Goal: Information Seeking & Learning: Learn about a topic

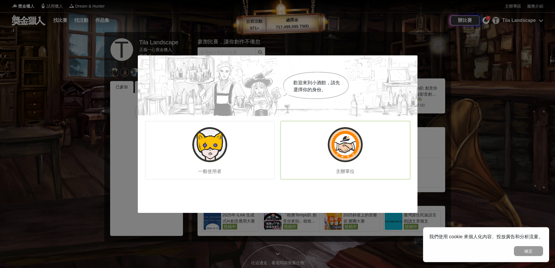
click at [355, 154] on img at bounding box center [345, 144] width 35 height 35
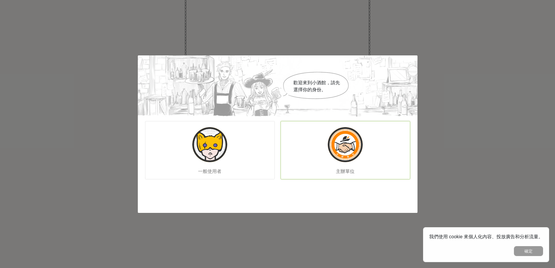
click at [362, 154] on div "主辦單位" at bounding box center [345, 150] width 130 height 58
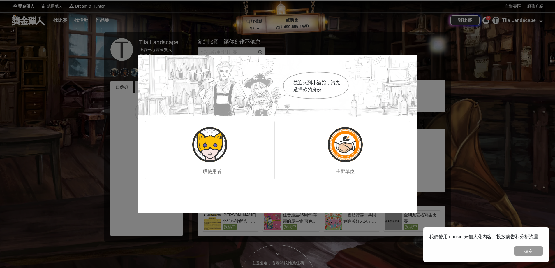
click at [462, 104] on div "歡迎來到小酒館，請先選擇你的身份。 一般使用者 主辦單位" at bounding box center [277, 134] width 555 height 268
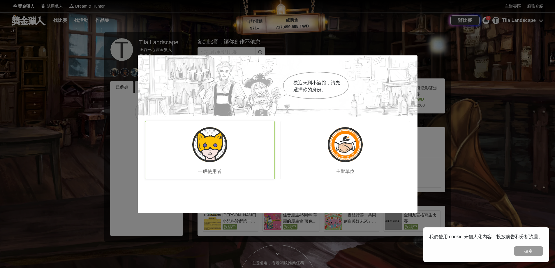
click at [211, 150] on img at bounding box center [209, 144] width 35 height 35
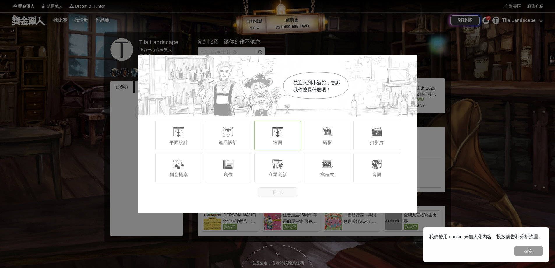
click at [291, 128] on div "繪圖" at bounding box center [277, 135] width 47 height 29
click at [274, 192] on button "下一步" at bounding box center [278, 192] width 40 height 10
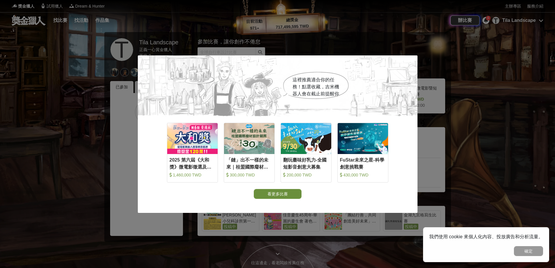
click at [273, 196] on button "看更多比賽" at bounding box center [278, 194] width 48 height 10
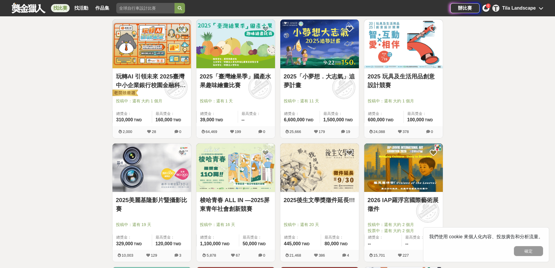
scroll to position [524, 0]
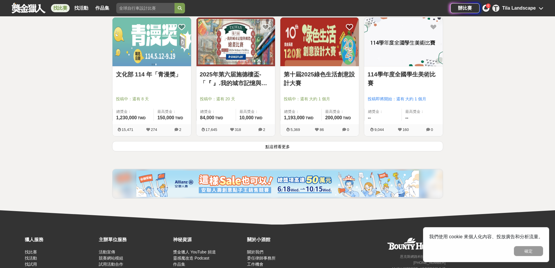
scroll to position [766, 0]
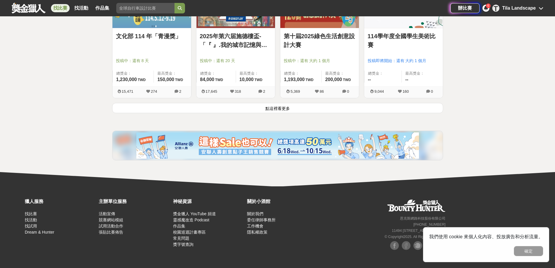
click at [278, 109] on button "點這裡看更多" at bounding box center [277, 108] width 331 height 10
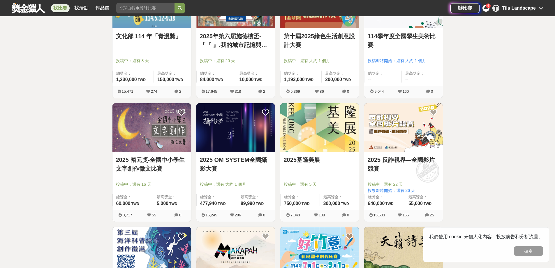
click at [68, 142] on div "全部 設計 影像 寫作 商業 音樂 運動 其他 國際 所有分類 進階篩選 894 個比賽 綜合 熱門 獎金 截止 最新 尚未截止 台灣 重置條件 這樣Sale…" at bounding box center [277, 95] width 555 height 1666
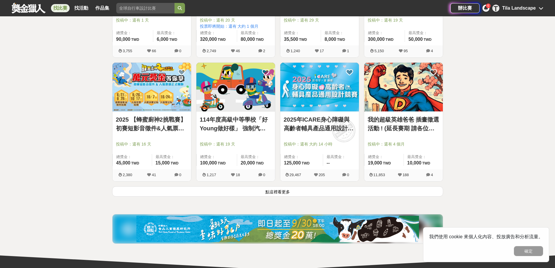
scroll to position [1436, 0]
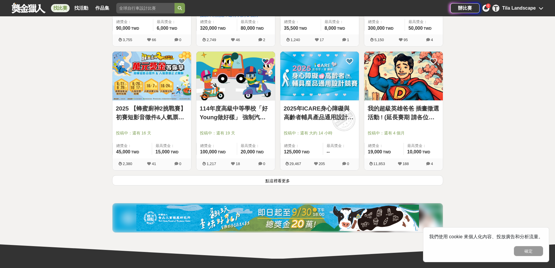
click at [318, 182] on button "點這裡看更多" at bounding box center [277, 180] width 331 height 10
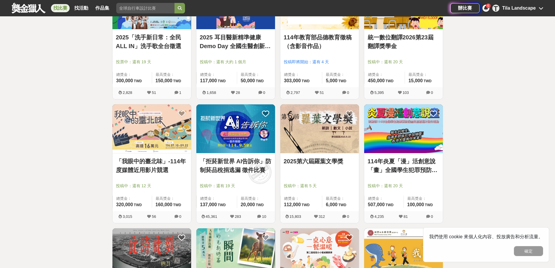
scroll to position [1756, 0]
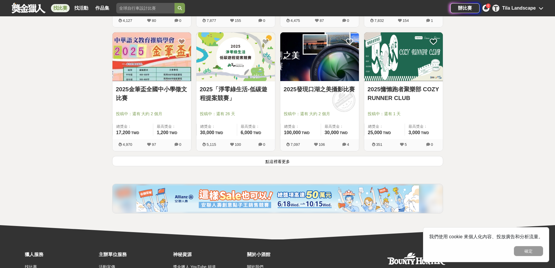
scroll to position [2250, 0]
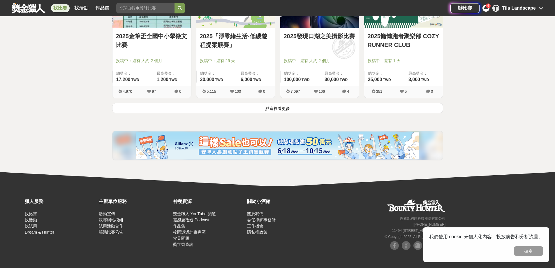
click at [270, 106] on button "點這裡看更多" at bounding box center [277, 108] width 331 height 10
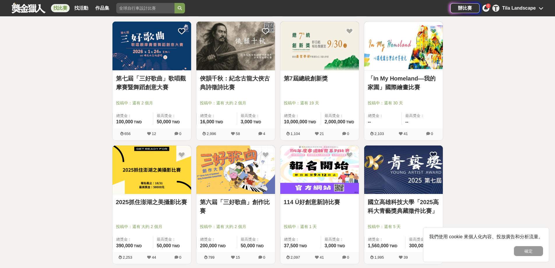
scroll to position [2891, 0]
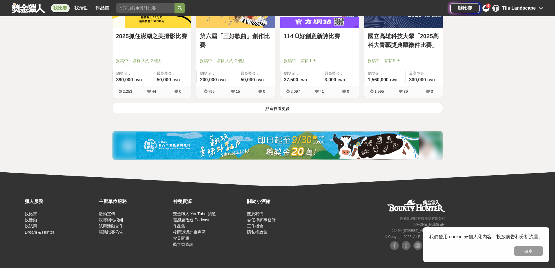
scroll to position [0, 0]
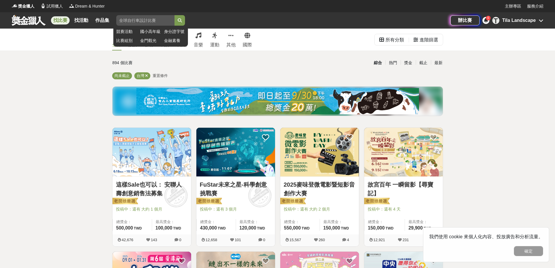
click at [131, 18] on input "search" at bounding box center [145, 20] width 58 height 10
click at [174, 15] on button "submit" at bounding box center [179, 20] width 10 height 10
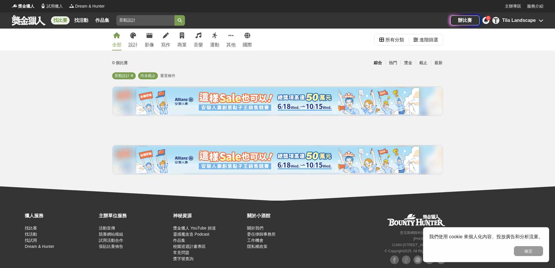
click at [66, 86] on div "全部 設計 影像 寫作 商業 音樂 運動 其他 國際 所有分類 進階篩選 0 個比賽 綜合 熱門 獎金 截止 最新 景觀設計 尚未截止 重置條件" at bounding box center [277, 115] width 555 height 172
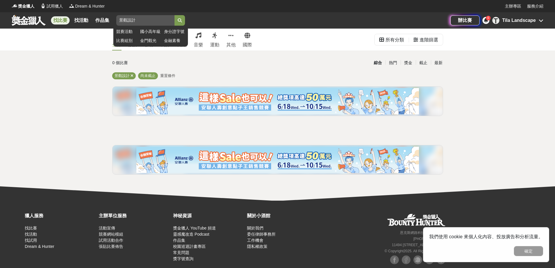
click at [138, 20] on input "景觀設計" at bounding box center [145, 20] width 58 height 10
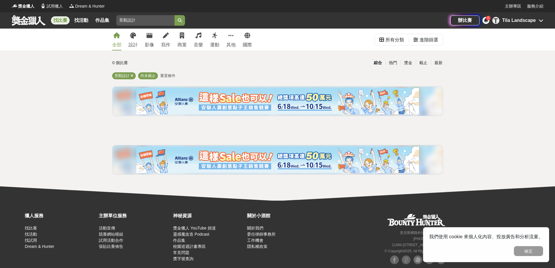
drag, startPoint x: 140, startPoint y: 19, endPoint x: 92, endPoint y: 24, distance: 48.8
click at [92, 24] on div "找比賽 找活動 作品集 景觀設計 競賽活動 國小高年級 身分證字號 比賽組別 金門觀光 金融素養" at bounding box center [231, 20] width 439 height 16
type input "全國青年"
click at [174, 15] on button "submit" at bounding box center [179, 20] width 10 height 10
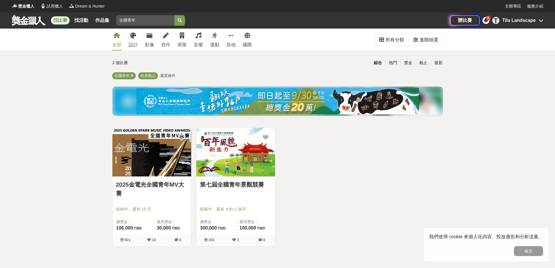
click at [256, 186] on link "第七屆全國青年景觀競賽" at bounding box center [236, 184] width 72 height 9
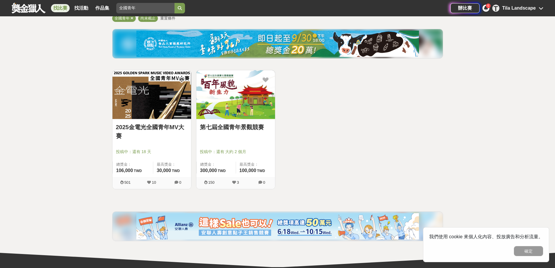
scroll to position [29, 0]
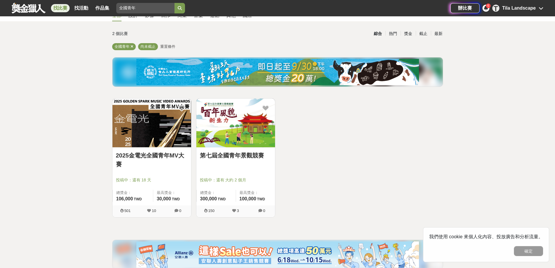
click at [224, 154] on link "第七屆全國青年景觀競賽" at bounding box center [236, 155] width 72 height 9
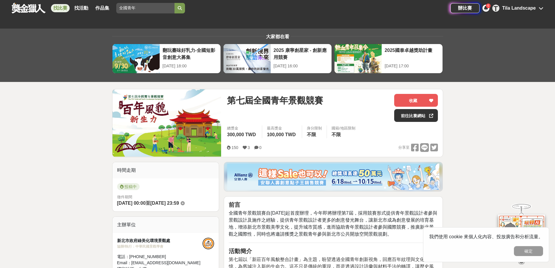
scroll to position [146, 0]
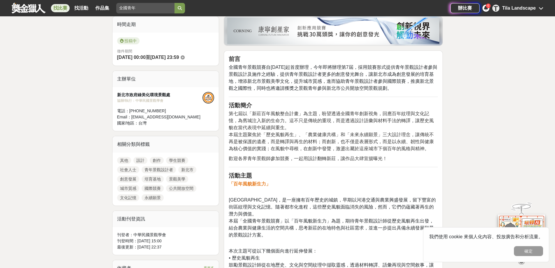
click at [388, 121] on span "第七屆以「新莊百年風貌整合計畫」為主題，盼望透過全國青年創新視角，回應百年紋理與文化記憶，為舊城注入新的生命力。這不只是傳統的重現，而是透過設計語彙與材料手法…" at bounding box center [331, 120] width 205 height 19
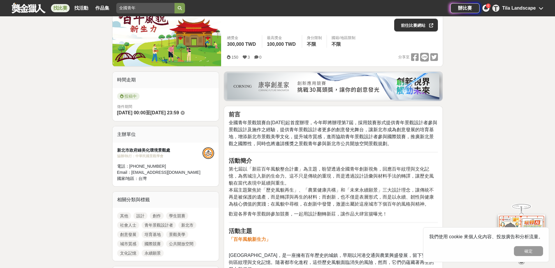
scroll to position [0, 0]
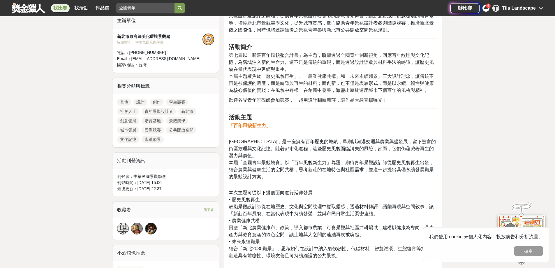
scroll to position [175, 0]
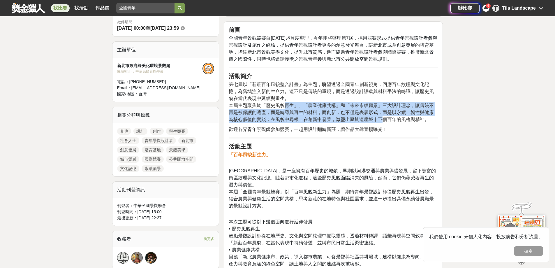
drag, startPoint x: 284, startPoint y: 105, endPoint x: 377, endPoint y: 116, distance: 93.8
click at [377, 116] on span "本屆主題聚焦於「歷史風貌再生」、「農業健康共構」和「未來永續願景」三大設計理念，讓傳統不再是被保護的遺產，而是轉譯與再生的材料；而創新，也不僅是表層形式，而是…" at bounding box center [331, 112] width 205 height 19
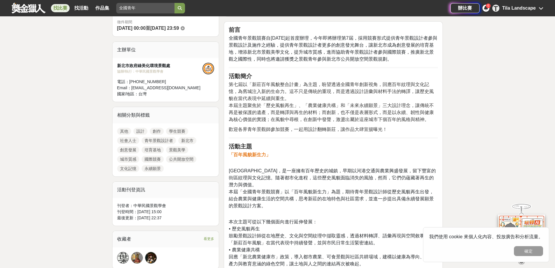
click at [382, 116] on span "本屆主題聚焦於「歷史風貌再生」、「農業健康共構」和「未來永續願景」三大設計理念，讓傳統不再是被保護的遺產，而是轉譯與再生的材料；而創新，也不僅是表層形式，而是…" at bounding box center [331, 112] width 205 height 19
click at [397, 120] on span "本屆主題聚焦於「歷史風貌再生」、「農業健康共構」和「未來永續願景」三大設計理念，讓傳統不再是被保護的遺產，而是轉譯與再生的材料；而創新，也不僅是表層形式，而是…" at bounding box center [331, 112] width 205 height 19
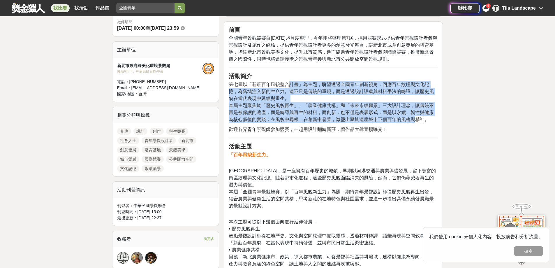
drag, startPoint x: 329, startPoint y: 105, endPoint x: 284, endPoint y: 82, distance: 50.7
click at [285, 82] on p "第七屆以「新莊百年風貌整合計畫」為主題，盼望透過全國青年創新視角，回應百年紋理與文化記憶，為舊城注入新的生命力。這不只是傳統的重現，而是透過設計語彙與材料手法…" at bounding box center [333, 102] width 209 height 42
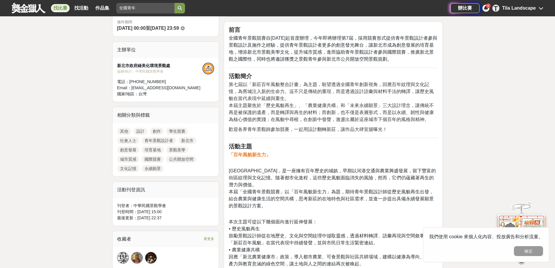
click at [275, 82] on span "第七屆以「新莊百年風貌整合計畫」為主題，盼望透過全國青年創新視角，回應百年紋理與文化記憶，為舊城注入新的生命力。這不只是傳統的重現，而是透過設計語彙與材料手法…" at bounding box center [331, 91] width 205 height 19
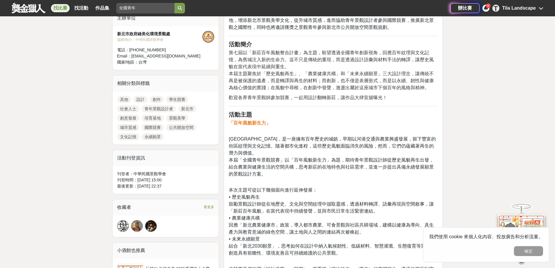
scroll to position [233, 0]
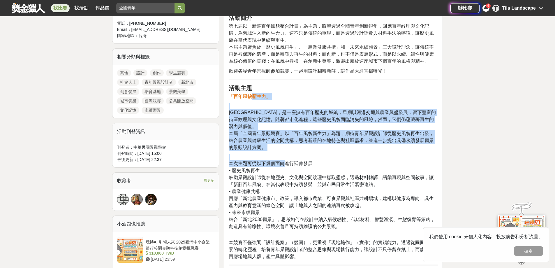
drag, startPoint x: 252, startPoint y: 96, endPoint x: 285, endPoint y: 162, distance: 73.7
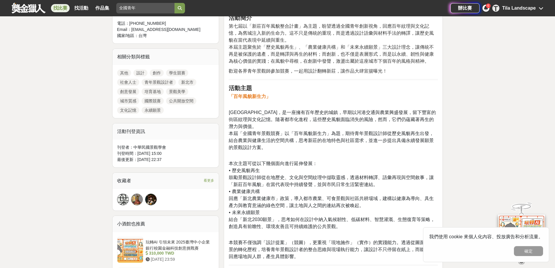
click at [317, 184] on p "本次主題可從以下幾個面向進行延伸發展： • 歷史風貌再生 鼓勵景觀設計師從在地歷史、文化與空間紋理中擷取靈感，透過材料轉譯、語彙再現與空間敘事，讓「新莊百年風…" at bounding box center [333, 192] width 209 height 76
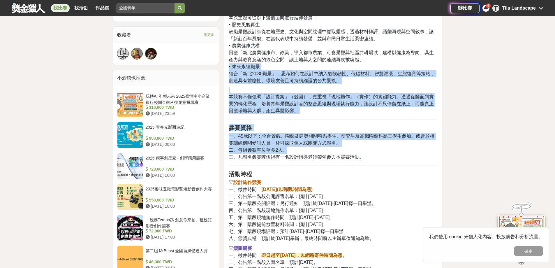
drag, startPoint x: 265, startPoint y: 61, endPoint x: 358, endPoint y: 142, distance: 123.0
click at [357, 141] on div "前言 全國青年景觀競賽自108年起首度辦理，今年即將辦理第7屆，採用競賽形式提供青年景觀設計者參與景觀設計及施作之經驗，提供青年景觀設計者更多的創意發光舞台，…" at bounding box center [333, 220] width 209 height 797
drag, startPoint x: 358, startPoint y: 142, endPoint x: 353, endPoint y: 142, distance: 4.7
click at [358, 142] on p "一、45歲以下；全台景觀、園藝及建築相關科系學生、研究生及高職園藝科高三學生參加。或曾於相關訓練機關受訓人員，皆可採取個人或團隊方式報名。 二、每組參賽單位至…" at bounding box center [333, 146] width 209 height 28
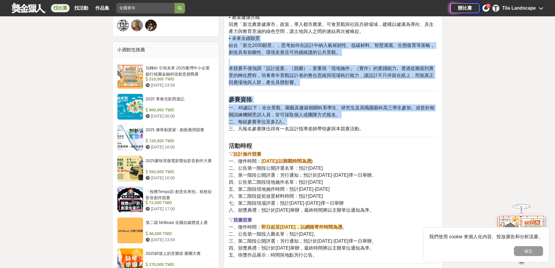
scroll to position [466, 0]
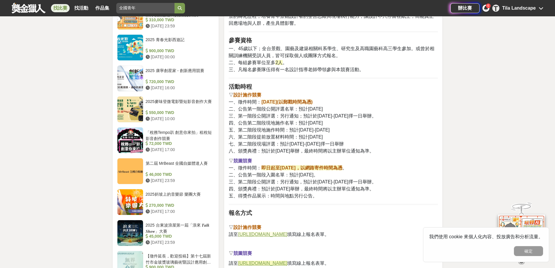
click at [287, 113] on span "三、第一階段公開評選：另行通知；預計於114年11月5-7日擇一日舉辦。" at bounding box center [302, 115] width 147 height 5
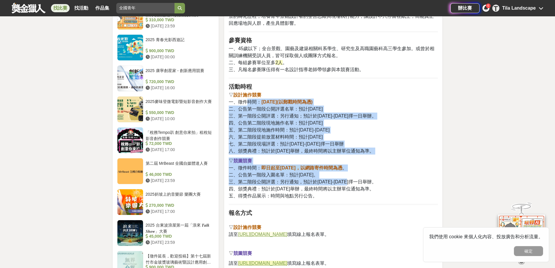
drag, startPoint x: 248, startPoint y: 93, endPoint x: 359, endPoint y: 178, distance: 139.6
click at [355, 178] on div "前言 全國青年景觀競賽自108年起首度辦理，今年即將辦理第7屆，採用競賽形式提供青年景觀設計者參與景觀設計及施作之經驗，提供青年景觀設計者更多的創意發光舞台，…" at bounding box center [333, 133] width 209 height 797
click at [359, 178] on p "▽ 競圖競賽 一、徵件時間： 即日起至114年11月4日，以網路寄件時間為憑 。 二、公告第一階段入圍名單：預計114年11月12日。 三、第二階段公開評選：…" at bounding box center [333, 178] width 209 height 42
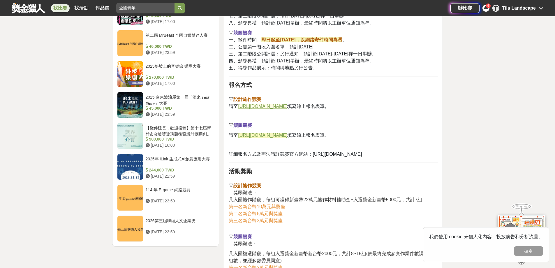
scroll to position [641, 0]
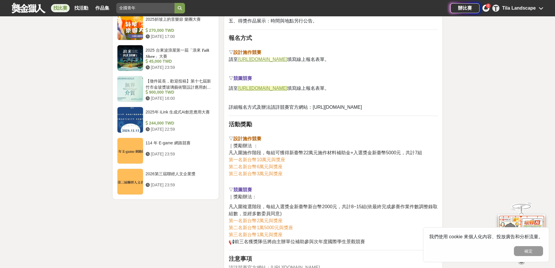
click at [322, 105] on span "https://www.ylac.com.tw/" at bounding box center [336, 107] width 49 height 5
click at [287, 57] on u "https://forms.gle/wsiihUQh1RM5bXgu5" at bounding box center [262, 59] width 49 height 5
click at [287, 86] on u "https://forms.gle/2E5YzbpBYdBQjmGBA" at bounding box center [262, 88] width 49 height 5
click at [465, 114] on div "大家都在看 翻玩臺味好乳力-全國短影音創意大募集 2025-09-30 18:00 2025 康寧創星家 - 創新應用競賽 2025-10-17 16:00 …" at bounding box center [277, 42] width 555 height 1309
click at [347, 105] on span "https://www.ylac.com.tw/" at bounding box center [336, 107] width 49 height 5
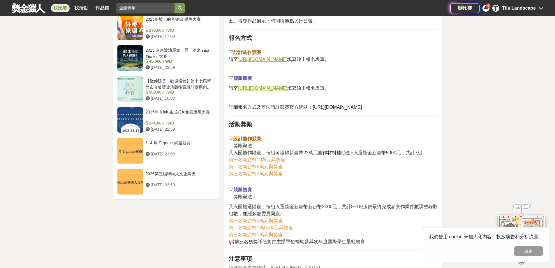
click at [261, 150] on span "凡入圍施作階段，每組可獲得新臺幣22萬元施作材料補助金+入選獎金新臺幣5000元，共計7組" at bounding box center [325, 152] width 193 height 5
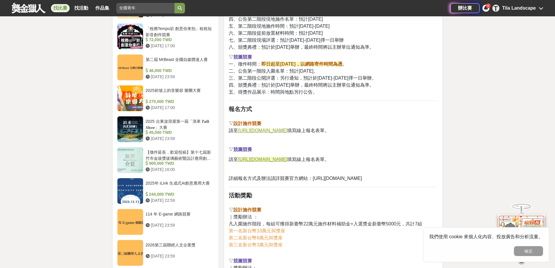
scroll to position [495, 0]
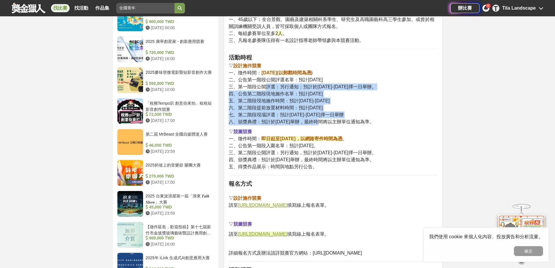
drag, startPoint x: 267, startPoint y: 82, endPoint x: 321, endPoint y: 120, distance: 66.2
click at [321, 120] on div "前言 全國青年景觀競賽自108年起首度辦理，今年即將辦理第7屆，採用競賽形式提供青年景觀設計者參與景觀設計及施作之經驗，提供青年景觀設計者更多的創意發光舞台，…" at bounding box center [333, 104] width 209 height 797
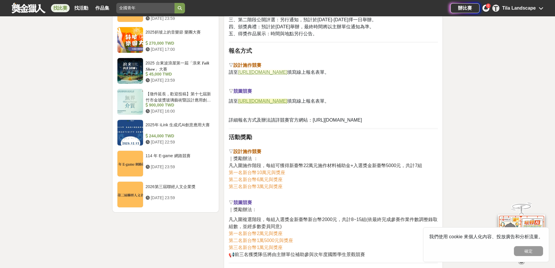
scroll to position [670, 0]
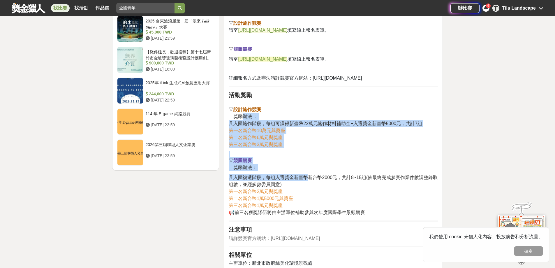
drag, startPoint x: 243, startPoint y: 106, endPoint x: 307, endPoint y: 167, distance: 89.0
click at [309, 175] on span "凡入圍複選階段，每組入選獎金新臺幣新台幣2000元，共計8~15組(依最終完成參賽作業件數調整錄取組數，並經多數委員同意)" at bounding box center [333, 181] width 209 height 12
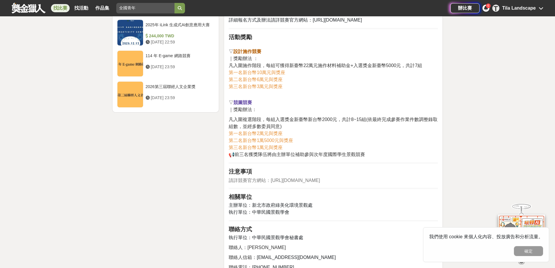
scroll to position [728, 0]
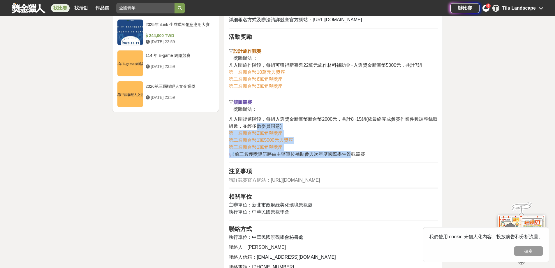
drag, startPoint x: 259, startPoint y: 117, endPoint x: 360, endPoint y: 148, distance: 105.5
click at [355, 149] on p "凡入圍複選階段，每組入選獎金新臺幣新台幣2000元，共計8~15組(依最終完成參賽作業件數調整錄取組數，並經多數委員同意) 第一名新台幣2萬元與獎座 第二名新…" at bounding box center [333, 137] width 209 height 42
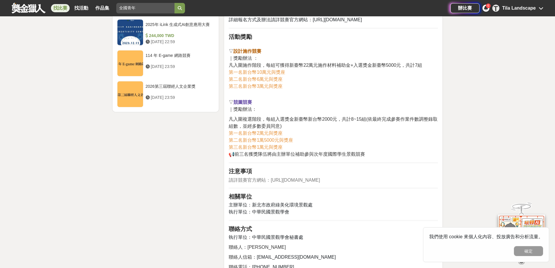
click at [375, 146] on p "凡入圍複選階段，每組入選獎金新臺幣新台幣2000元，共計8~15組(依最終完成參賽作業件數調整錄取組數，並經多數委員同意) 第一名新台幣2萬元與獎座 第二名新…" at bounding box center [333, 137] width 209 height 42
click at [385, 146] on p "凡入圍複選階段，每組入選獎金新臺幣新台幣2000元，共計8~15組(依最終完成參賽作業件數調整錄取組數，並經多數委員同意) 第一名新台幣2萬元與獎座 第二名新…" at bounding box center [333, 137] width 209 height 42
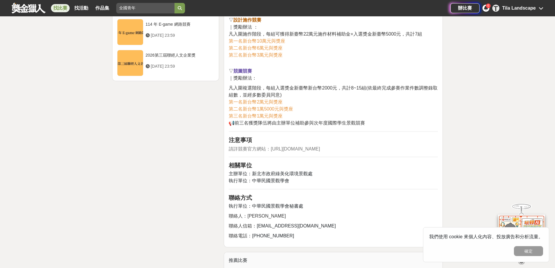
scroll to position [786, 0]
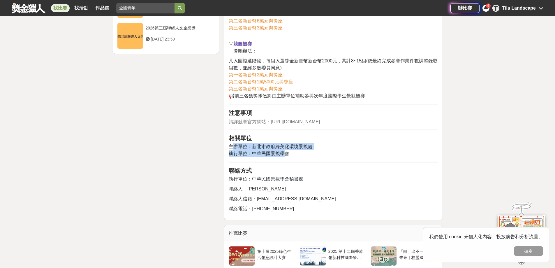
drag, startPoint x: 235, startPoint y: 140, endPoint x: 288, endPoint y: 147, distance: 52.8
click at [287, 147] on p "主辦單位：新北市政府綠美化環境景觀處 執行單位：中華民國景觀學會" at bounding box center [333, 150] width 209 height 14
click at [291, 147] on p "主辦單位：新北市政府綠美化環境景觀處 執行單位：中華民國景觀學會" at bounding box center [333, 150] width 209 height 14
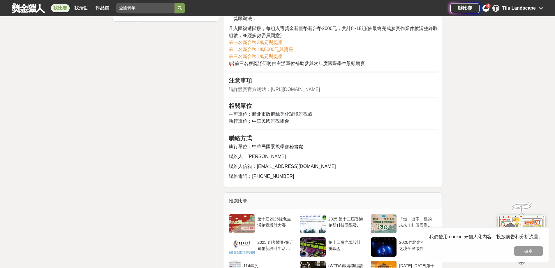
scroll to position [844, 0]
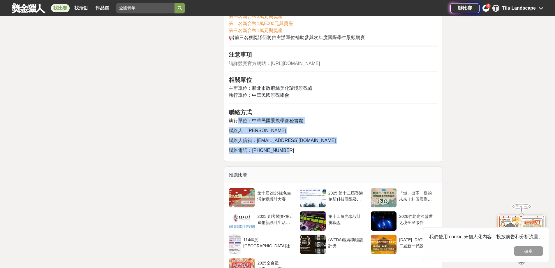
drag, startPoint x: 239, startPoint y: 109, endPoint x: 314, endPoint y: 139, distance: 81.5
drag, startPoint x: 314, startPoint y: 139, endPoint x: 296, endPoint y: 140, distance: 18.4
click at [315, 147] on p "聯絡電話： 02-2351-7745" at bounding box center [333, 150] width 209 height 7
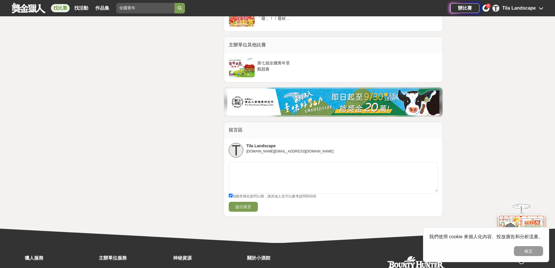
scroll to position [1027, 0]
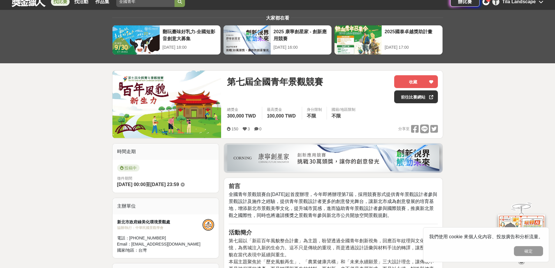
scroll to position [0, 0]
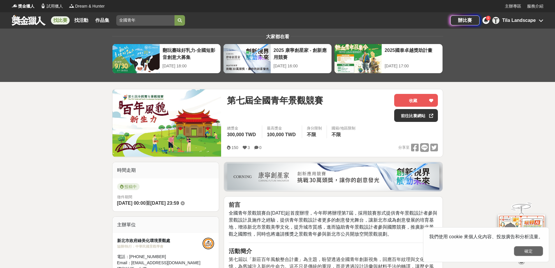
click at [528, 251] on button "確定" at bounding box center [528, 251] width 29 height 10
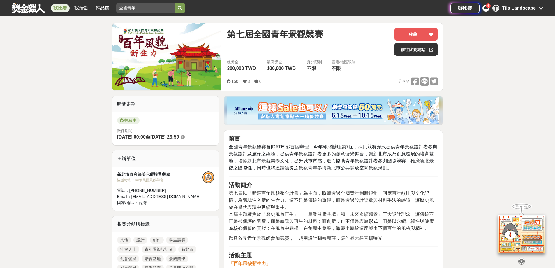
scroll to position [69, 0]
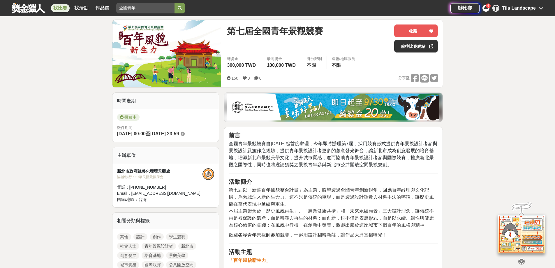
click at [329, 113] on img at bounding box center [333, 107] width 212 height 26
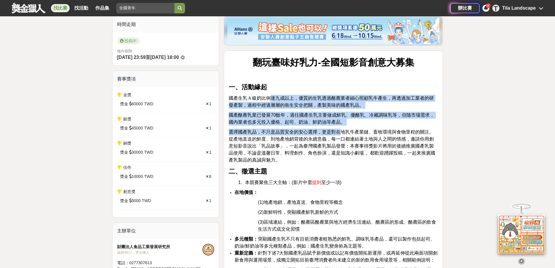
drag, startPoint x: 269, startPoint y: 98, endPoint x: 339, endPoint y: 131, distance: 77.2
click at [339, 131] on span "選擇國產乳品，不只是品質安全的安心選擇，更是對在地乳牛產業鏈、畜牧環境與食物里程的關注。從產地直送的鮮度、到地產地銷背後的永續意義，每一口都連結著土地與人之間…" at bounding box center [332, 145] width 206 height 33
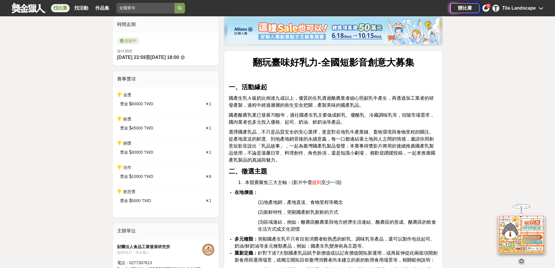
click at [312, 151] on span "選擇國產乳品，不只是品質安全的安心選擇，更是對在地乳牛產業鏈、畜牧環境與食物里程的關注。從產地直送的鮮度、到地產地銷背後的永續意義，每一口都連結著土地與人之間…" at bounding box center [332, 145] width 206 height 33
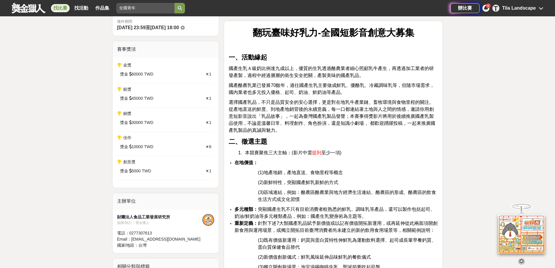
scroll to position [175, 0]
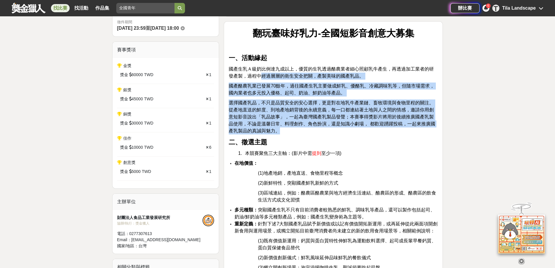
drag, startPoint x: 303, startPoint y: 93, endPoint x: 344, endPoint y: 126, distance: 52.9
drag, startPoint x: 369, startPoint y: 122, endPoint x: 361, endPoint y: 132, distance: 12.0
click at [368, 123] on span "選擇國產乳品，不只是品質安全的安心選擇，更是對在地乳牛產業鏈、畜牧環境與食物里程的關注。從產地直送的鮮度、到地產地銷背後的永續意義，每一口都連結著土地與人之間…" at bounding box center [332, 116] width 206 height 33
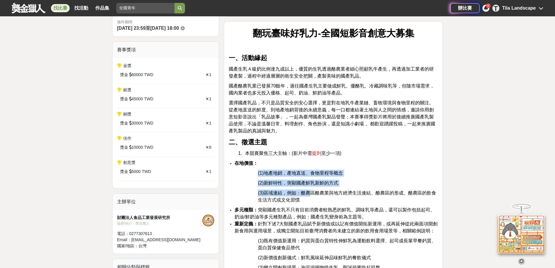
drag, startPoint x: 259, startPoint y: 172, endPoint x: 327, endPoint y: 192, distance: 71.2
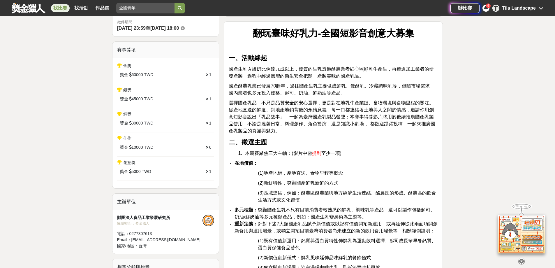
click at [328, 192] on span "(3)區域連結，例如：酪農區酪農業與地方經濟生活連結、酪農區的形成、酪農區的飲食生活方式或文化習慣" at bounding box center [347, 196] width 178 height 12
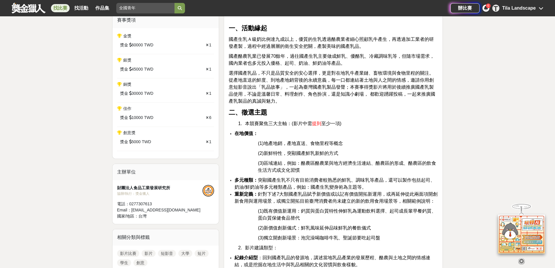
scroll to position [233, 0]
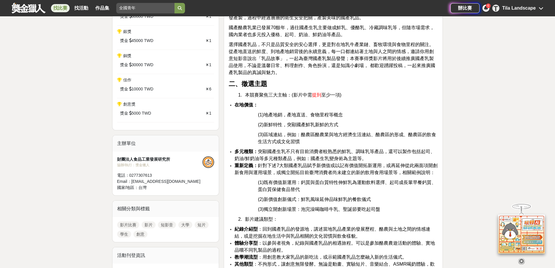
click at [280, 132] on span "(3)區域連結，例如：酪農區酪農業與地方經濟生活連結、酪農區的形成、酪農區的飲食生活方式或文化習慣" at bounding box center [347, 138] width 178 height 12
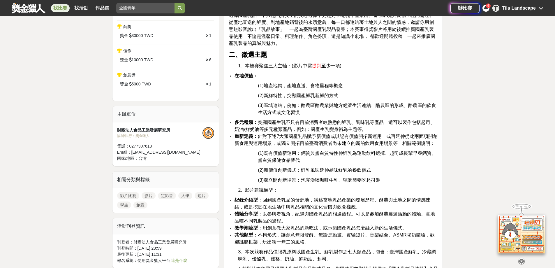
click at [269, 138] on span "重新定義： 針對下述7大類國產乳品賦予新價值或以記有價值開拓新運用，或再延伸從此兩面項開創新食用與運用場景，或獨立開拓目前臺灣消費者尚未建立的新的飲用食用場景…" at bounding box center [335, 140] width 203 height 12
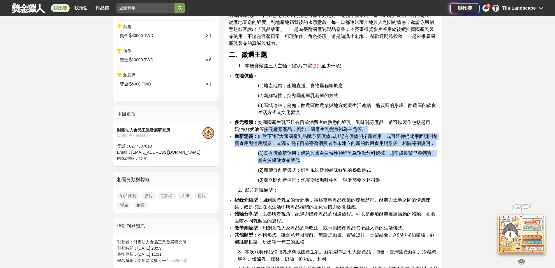
drag, startPoint x: 266, startPoint y: 132, endPoint x: 307, endPoint y: 162, distance: 51.0
click at [307, 162] on p "(1)既有價值新運用：鈣質與蛋白質特性伸鮮乳為運動飲料選擇、起司成長輩早餐鈣質、蛋白質保健食品替代" at bounding box center [348, 157] width 180 height 14
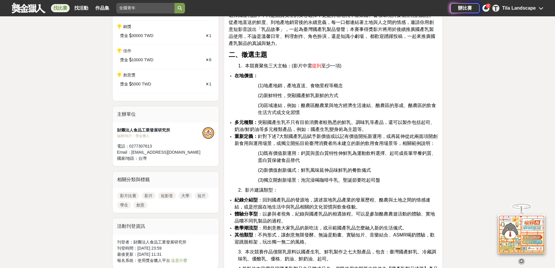
scroll to position [291, 0]
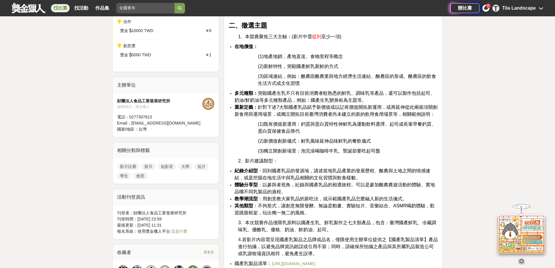
click at [298, 113] on span "重新定義： 針對下述7大類國產乳品賦予新價值或以記有價值開拓新運用，或再延伸從此兩面項開創新食用與運用場景，或獨立開拓目前臺灣消費者尚未建立的新的飲用食用場景…" at bounding box center [335, 111] width 203 height 12
drag, startPoint x: 265, startPoint y: 124, endPoint x: 446, endPoint y: 124, distance: 181.4
drag, startPoint x: 445, startPoint y: 125, endPoint x: 439, endPoint y: 126, distance: 6.1
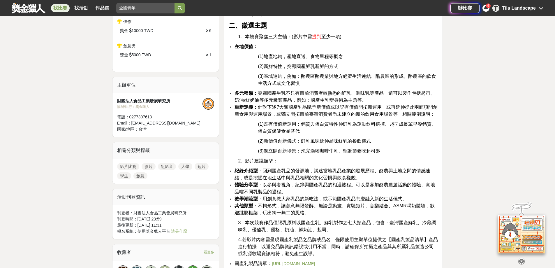
click at [310, 132] on p "(1)既有價值新運用：鈣質與蛋白質特性伸鮮乳為運動飲料選擇、起司成長輩早餐鈣質、蛋白質保健食品替代" at bounding box center [348, 128] width 180 height 14
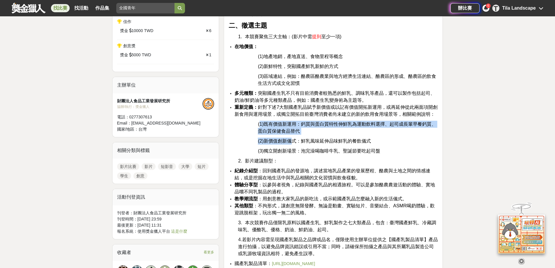
drag, startPoint x: 293, startPoint y: 134, endPoint x: 260, endPoint y: 127, distance: 33.5
click at [261, 128] on span "(1)既有價值新運用：鈣質與蛋白質特性伸鮮乳為運動飲料選擇、起司成長輩早餐鈣質、蛋白質保健食品替代" at bounding box center [347, 127] width 178 height 12
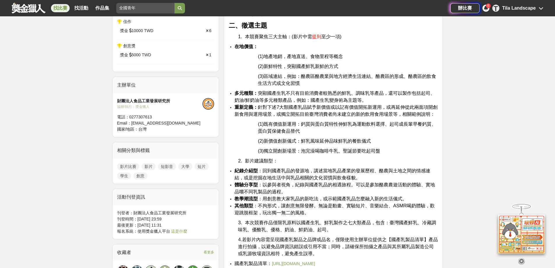
drag, startPoint x: 280, startPoint y: 144, endPoint x: 268, endPoint y: 142, distance: 12.2
drag, startPoint x: 268, startPoint y: 141, endPoint x: 371, endPoint y: 139, distance: 103.4
click at [371, 139] on span "(2)新價值創新儀式：鮮乳風味延伸品味鮮乳的餐飲儀式" at bounding box center [314, 140] width 113 height 5
click at [371, 139] on p "(2)新價值創新儀式：鮮乳風味延伸品味鮮乳的餐飲儀式" at bounding box center [348, 140] width 180 height 7
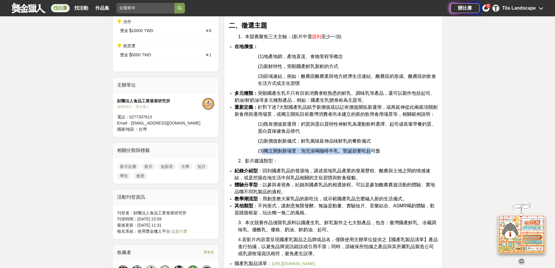
drag, startPoint x: 371, startPoint y: 149, endPoint x: 263, endPoint y: 152, distance: 108.1
click at [263, 152] on span "(3)獨立開創新場景：泡完澡喝咖啡牛乳、聖誕節要吃起司盤" at bounding box center [319, 150] width 122 height 5
click at [266, 138] on span "(2)新價值創新儀式：鮮乳風味延伸品味鮮乳的餐飲儀式" at bounding box center [314, 140] width 113 height 5
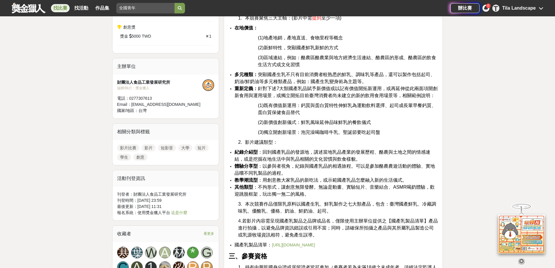
scroll to position [320, 0]
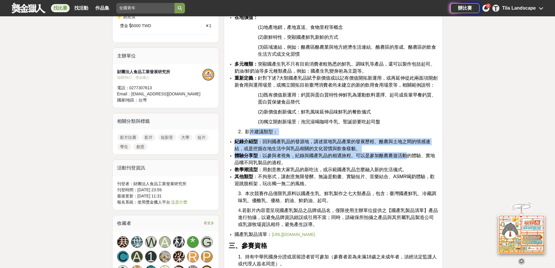
drag, startPoint x: 249, startPoint y: 134, endPoint x: 406, endPoint y: 154, distance: 158.0
click at [406, 154] on span "體驗分享型 ：以參與者視角，紀錄與國產乳品的相遇旅程。可以是參加酪農農遊活動的體驗、實地品嚐不同乳製品的過程。" at bounding box center [334, 159] width 200 height 12
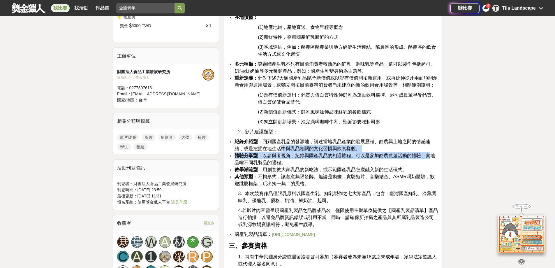
drag, startPoint x: 429, startPoint y: 154, endPoint x: 276, endPoint y: 144, distance: 153.2
click at [278, 146] on ul "紀錄介紹型 ：回到國產乳品的發源地，講述當地乳品產業的發展歷程、酪農與土地之間的情感連結，或是挖掘在地生活中與乳品相關的文化習慣與飲食樣貌。 體驗分享型 ：以…" at bounding box center [333, 162] width 209 height 49
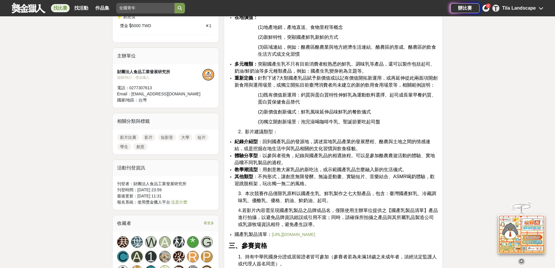
click at [275, 143] on span "紀錄介紹型 ：回到國產乳品的發源地，講述當地乳品產業的發展歷程、酪農與土地之間的情感連結，或是挖掘在地生活中與乳品相關的文化習慣與飲食樣貌。" at bounding box center [332, 145] width 196 height 12
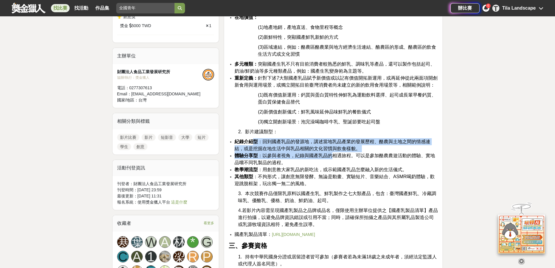
drag, startPoint x: 252, startPoint y: 141, endPoint x: 351, endPoint y: 149, distance: 98.5
click at [336, 153] on ul "紀錄介紹型 ：回到國產乳品的發源地，講述當地乳品產業的發展歷程、酪農與土地之間的情感連結，或是挖掘在地生活中與乳品相關的文化習慣與飲食樣貌。 體驗分享型 ：以…" at bounding box center [333, 162] width 209 height 49
click at [353, 149] on span "紀錄介紹型 ：回到國產乳品的發源地，講述當地乳品產業的發展歷程、酪農與土地之間的情感連結，或是挖掘在地生活中與乳品相關的文化習慣與飲食樣貌。" at bounding box center [332, 145] width 196 height 12
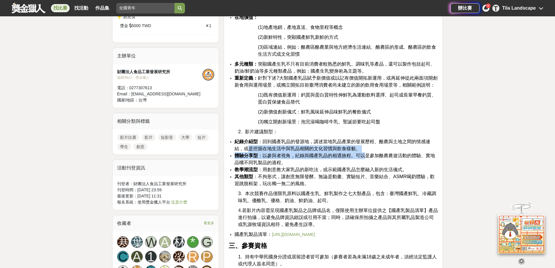
drag, startPoint x: 366, startPoint y: 153, endPoint x: 249, endPoint y: 145, distance: 117.6
click at [249, 146] on ul "紀錄介紹型 ：回到國產乳品的發源地，講述當地乳品產業的發展歷程、酪農與土地之間的情感連結，或是挖掘在地生活中與乳品相關的文化習慣與飲食樣貌。 體驗分享型 ：以…" at bounding box center [333, 162] width 209 height 49
click at [249, 145] on span "紀錄介紹型 ：回到國產乳品的發源地，講述當地乳品產業的發展歷程、酪農與土地之間的情感連結，或是挖掘在地生活中與乳品相關的文化習慣與飲食樣貌。" at bounding box center [332, 145] width 196 height 12
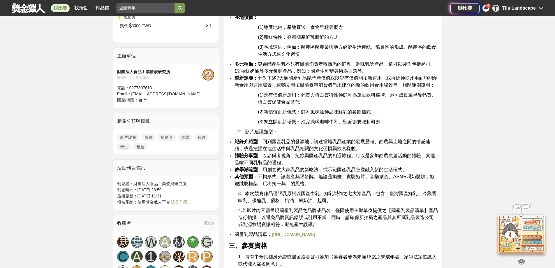
click at [246, 140] on strong "紀錄介紹型" at bounding box center [245, 141] width 23 height 5
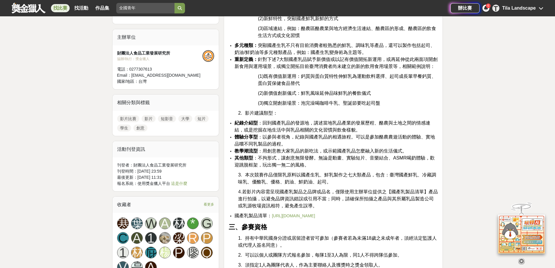
scroll to position [349, 0]
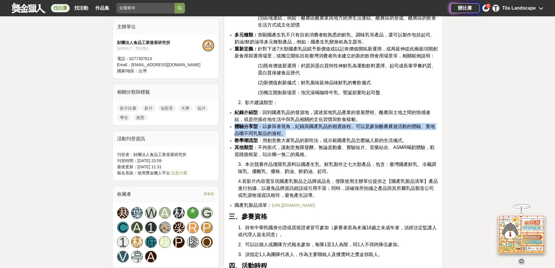
drag, startPoint x: 233, startPoint y: 127, endPoint x: 300, endPoint y: 133, distance: 67.2
click at [300, 133] on ul "紀錄介紹型 ：回到國產乳品的發源地，講述當地乳品產業的發展歷程、酪農與土地之間的情感連結，或是挖掘在地生活中與乳品相關的文化習慣與飲食樣貌。 體驗分享型 ：以…" at bounding box center [333, 133] width 209 height 49
click at [300, 133] on li "體驗分享型 ：以參與者視角，紀錄與國產乳品的相遇旅程。可以是參加酪農農遊活動的體驗、實地品嚐不同乳製品的過程。" at bounding box center [335, 130] width 203 height 14
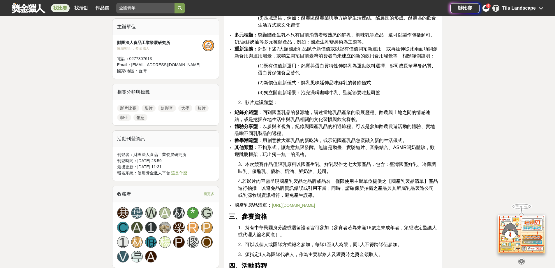
click at [303, 138] on span "教學潮流型 ：用創意教大家乳品的新吃法，或示範國產乳品怎麼融入新的生活儀式。" at bounding box center [320, 140] width 172 height 5
drag, startPoint x: 249, startPoint y: 141, endPoint x: 377, endPoint y: 139, distance: 128.7
click at [373, 139] on span "教學潮流型 ：用創意教大家乳品的新吃法，或示範國產乳品怎麼融入新的生活儀式。" at bounding box center [320, 140] width 172 height 5
click at [379, 139] on span "教學潮流型 ：用創意教大家乳品的新吃法，或示範國產乳品怎麼融入新的生活儀式。" at bounding box center [320, 140] width 172 height 5
click at [390, 142] on span "教學潮流型 ：用創意教大家乳品的新吃法，或示範國產乳品怎麼融入新的生活儀式。" at bounding box center [320, 140] width 172 height 5
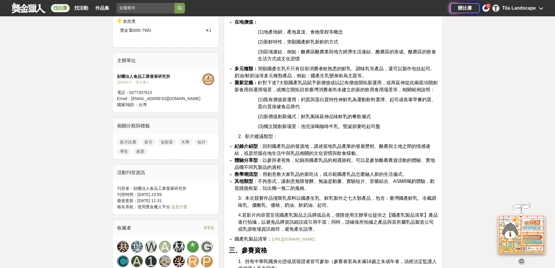
scroll to position [320, 0]
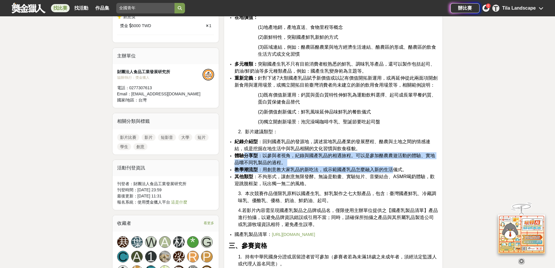
drag, startPoint x: 243, startPoint y: 156, endPoint x: 393, endPoint y: 172, distance: 150.5
click at [393, 172] on ul "紀錄介紹型 ：回到國產乳品的發源地，講述當地乳品產業的發展歷程、酪農與土地之間的情感連結，或是挖掘在地生活中與乳品相關的文化習慣與飲食樣貌。 體驗分享型 ：以…" at bounding box center [333, 162] width 209 height 49
click at [395, 171] on span "教學潮流型 ：用創意教大家乳品的新吃法，或示範國產乳品怎麼融入新的生活儀式。" at bounding box center [320, 169] width 172 height 5
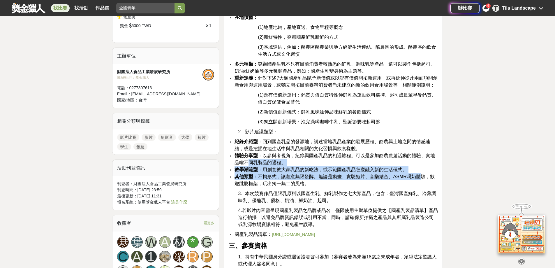
drag, startPoint x: 412, startPoint y: 176, endPoint x: 245, endPoint y: 158, distance: 168.1
click at [247, 160] on ul "紀錄介紹型 ：回到國產乳品的發源地，講述當地乳品產業的發展歷程、酪農與土地之間的情感連結，或是挖掘在地生活中與乳品相關的文化習慣與飲食樣貌。 體驗分享型 ：以…" at bounding box center [333, 162] width 209 height 49
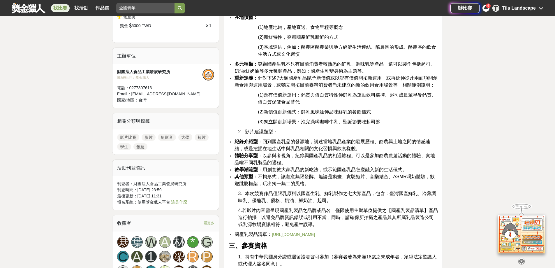
click at [244, 156] on strong "體驗分享型" at bounding box center [245, 155] width 23 height 5
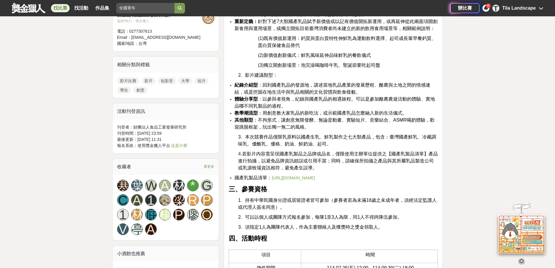
scroll to position [379, 0]
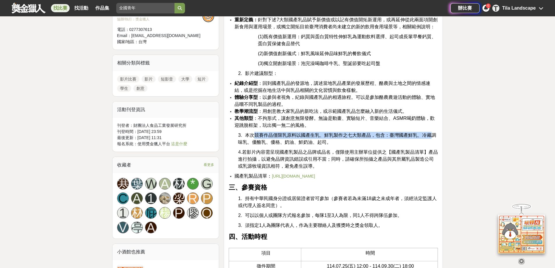
drag, startPoint x: 252, startPoint y: 136, endPoint x: 430, endPoint y: 135, distance: 177.6
click at [430, 135] on span "本次競賽作品僅限乳原料以國產生乳、鮮乳製作之七大類產品，包含：臺灣國產鮮乳、冷藏調味乳、優酪乳、優格、奶油、鮮奶油、起司。" at bounding box center [337, 138] width 198 height 12
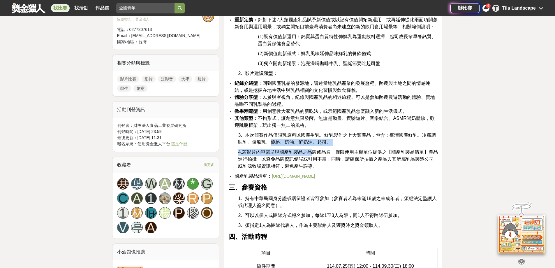
drag, startPoint x: 317, startPoint y: 145, endPoint x: 270, endPoint y: 140, distance: 47.2
click at [264, 158] on span "】產品進行拍攝，以避免品牌資訊錯誤或引用不當；同時，請確保所拍攝之產品與其所屬乳品製造公司或乳源牧場資訊相符，避免產生誤導。" at bounding box center [337, 158] width 199 height 19
click at [246, 157] on span "】產品進行拍攝，以避免品牌資訊錯誤或引用不當；同時，請確保所拍攝之產品與其所屬乳品製造公司或乳源牧場資訊相符，避免產生誤導。" at bounding box center [337, 158] width 199 height 19
drag, startPoint x: 244, startPoint y: 151, endPoint x: 307, endPoint y: 164, distance: 64.8
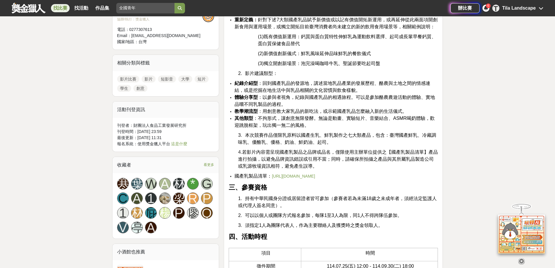
click at [307, 164] on p "4. 若影片內容需呈現國產乳製品之品牌或品名，僅限使用主辦單位提供之【 國產乳製品清單 】產品進行拍攝，以避免品牌資訊錯誤或引用不當；同時，請確保所拍攝之產品…" at bounding box center [338, 159] width 200 height 21
click at [307, 164] on span "】產品進行拍攝，以避免品牌資訊錯誤或引用不當；同時，請確保所拍攝之產品與其所屬乳品製造公司或乳源牧場資訊相符，避免產生誤導。" at bounding box center [337, 158] width 199 height 19
click at [292, 159] on span "】產品進行拍攝，以避免品牌資訊錯誤或引用不當；同時，請確保所拍攝之產品與其所屬乳品製造公司或乳源牧場資訊相符，避免產生誤導。" at bounding box center [337, 158] width 199 height 19
click at [262, 122] on span "其他類型 ：不拘形式，讓創意無限發酵。無論是動畫、實驗短片、音樂結合、ASMR喝奶體驗，歡迎跳脫框架，玩出獨一無二的風格。" at bounding box center [334, 122] width 200 height 12
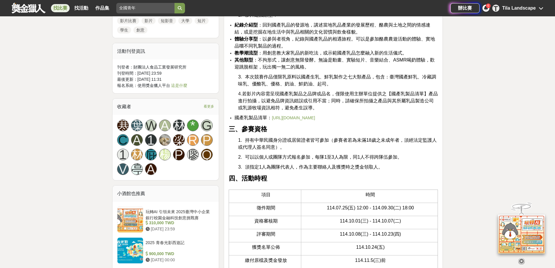
click at [315, 116] on link "https://drive.google.com/file/d/1SjlPXGE7HTcKU9HLt1P5kYrdqOwejETT/view?usp=shar…" at bounding box center [293, 117] width 43 height 5
click at [299, 98] on span "】產品進行拍攝，以避免品牌資訊錯誤或引用不當；同時，請確保所拍攝之產品與其所屬乳品製造公司或乳源牧場資訊相符，避免產生誤導。" at bounding box center [337, 100] width 199 height 19
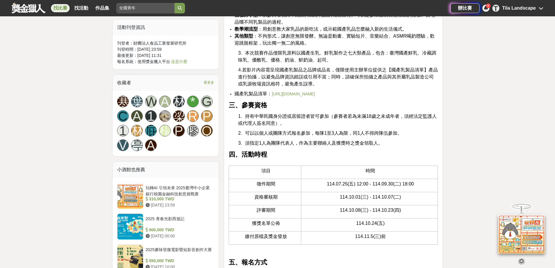
scroll to position [495, 0]
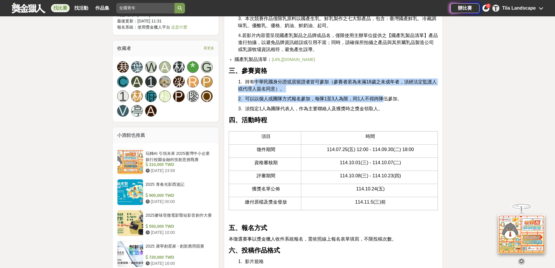
drag, startPoint x: 255, startPoint y: 89, endPoint x: 392, endPoint y: 105, distance: 137.8
click at [393, 101] on span "可以以個人或團隊方式報名參加，每隊1至3人為限，同1人不得跨隊伍參加。" at bounding box center [323, 98] width 157 height 5
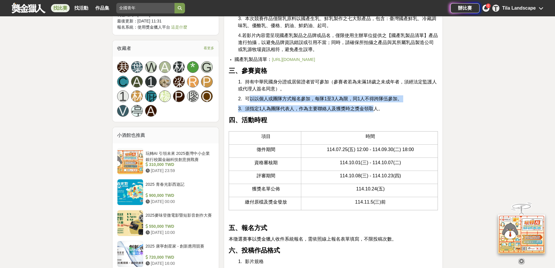
drag, startPoint x: 371, startPoint y: 111, endPoint x: 248, endPoint y: 104, distance: 123.6
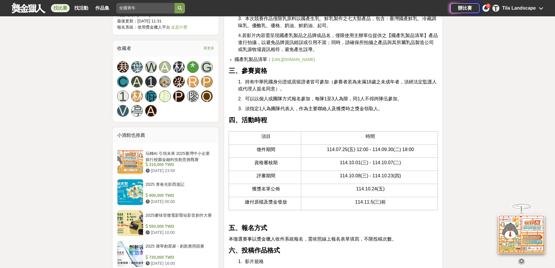
click at [277, 101] on span "可以以個人或團隊方式報名參加，每隊1至3人為限，同1人不得跨隊伍參加。" at bounding box center [323, 98] width 157 height 5
drag, startPoint x: 271, startPoint y: 105, endPoint x: 386, endPoint y: 105, distance: 114.7
click at [386, 101] on span "可以以個人或團隊方式報名參加，每隊1至3人為限，同1人不得跨隊伍參加。" at bounding box center [323, 98] width 157 height 5
click at [388, 101] on span "可以以個人或團隊方式報名參加，每隊1至3人為限，同1人不得跨隊伍參加。" at bounding box center [323, 98] width 157 height 5
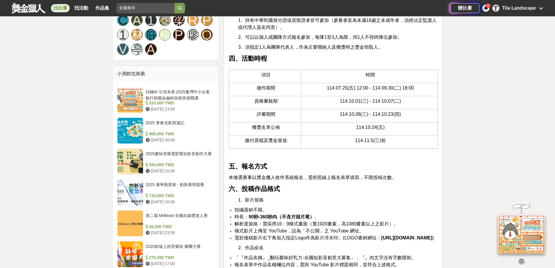
scroll to position [611, 0]
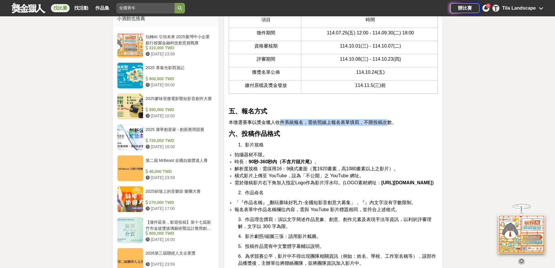
drag, startPoint x: 278, startPoint y: 128, endPoint x: 386, endPoint y: 129, distance: 107.7
click at [386, 125] on span "本徵選賽事以獎金獵人收件系統報名，需依照線上報名表單填寫，不限投稿次數。" at bounding box center [313, 122] width 168 height 5
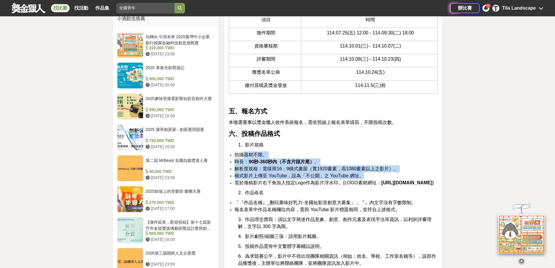
drag, startPoint x: 242, startPoint y: 162, endPoint x: 369, endPoint y: 178, distance: 127.8
click at [368, 178] on ul "拍攝器材不限。 時長： 90秒-360秒內（不含片頭片尾） 。 解析度規格：需採用16：9橫式畫面（寬1920畫素，高1080畫素以上之影片）。 橫式影片上傳…" at bounding box center [333, 168] width 209 height 35
click at [369, 178] on li "橫式影片上傳至 YouTube，設為「不公開」之 YouTube 網址。" at bounding box center [335, 175] width 203 height 7
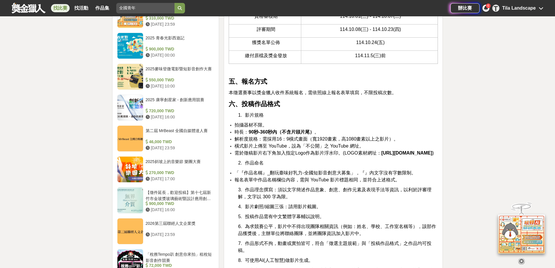
scroll to position [670, 0]
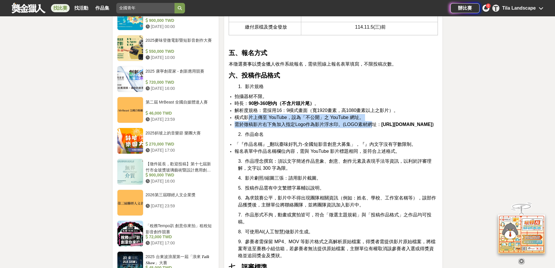
drag, startPoint x: 247, startPoint y: 124, endPoint x: 373, endPoint y: 130, distance: 126.8
click at [372, 128] on ul "拍攝器材不限。 時長： 90秒-360秒內（不含片頭片尾） 。 解析度規格：需採用16：9橫式畫面（寬1920畫素，高1080畫素以上之影片）。 橫式影片上傳…" at bounding box center [333, 110] width 209 height 35
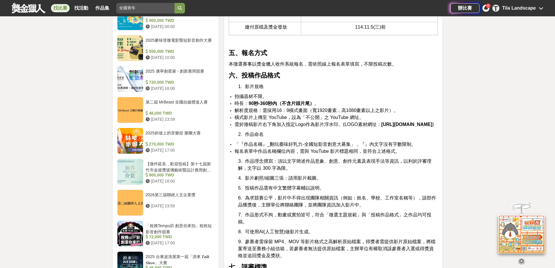
click at [375, 127] on span "需於徵稿影片右下角加入指定Logo作為影片浮水印。(LOGO素材網址：" at bounding box center [307, 124] width 146 height 5
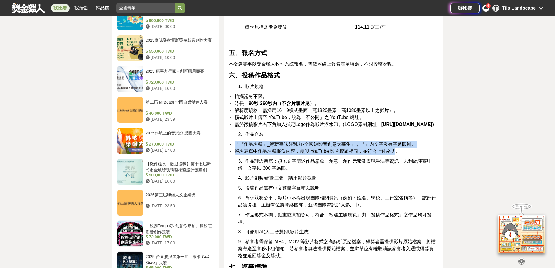
drag, startPoint x: 236, startPoint y: 165, endPoint x: 394, endPoint y: 172, distance: 158.0
click at [394, 155] on ul "「『作品名稱』_翻玩臺味好乳力-全國短影音創意大募集」，『』內文字沒有字數限制。 報名表單中作品名稱欄位內容，需與 YouTube 影片標題相同，並符合上述格…" at bounding box center [333, 148] width 209 height 14
click at [394, 153] on span "報名表單中作品名稱欄位內容，需與 YouTube 影片標題相同，並符合上述格式。" at bounding box center [316, 151] width 165 height 5
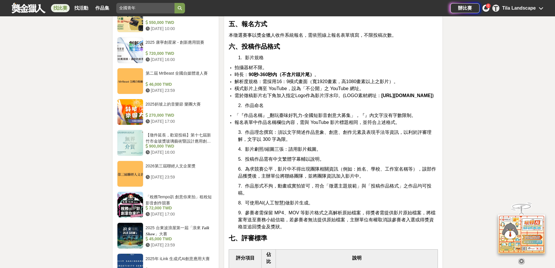
scroll to position [699, 0]
click at [257, 117] on span "「『作品名稱』_翻玩臺味好乳力-全國短影音創意大募集」，『』內文字沒有字數限制。" at bounding box center [324, 114] width 181 height 5
drag, startPoint x: 246, startPoint y: 142, endPoint x: 333, endPoint y: 144, distance: 87.1
click at [376, 124] on span "報名表單中作品名稱欄位內容，需與 YouTube 影片標題相同，並符合上述格式。" at bounding box center [316, 121] width 165 height 5
click at [285, 141] on span "作品理念撰寫：須以文字簡述作品意象、創意、創作元素及表現手法等資訊，以利於評審理解，文字以 300 字為限。" at bounding box center [334, 135] width 193 height 12
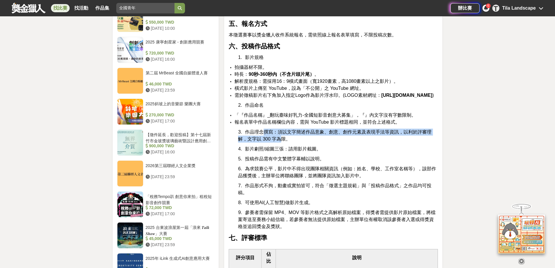
drag, startPoint x: 263, startPoint y: 151, endPoint x: 283, endPoint y: 159, distance: 22.0
click at [281, 141] on span "作品理念撰寫：須以文字簡述作品意象、創意、創作元素及表現手法等資訊，以利於評審理解，文字以 300 字為限。" at bounding box center [334, 135] width 193 height 12
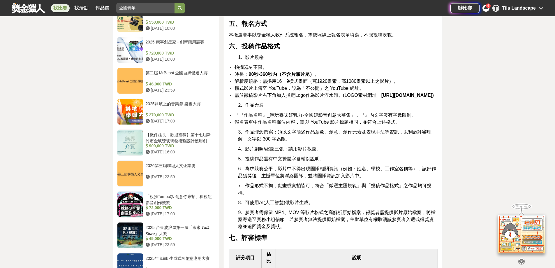
drag, startPoint x: 250, startPoint y: 180, endPoint x: 319, endPoint y: 180, distance: 69.9
click at [319, 161] on span "投稿作品需有中文繁體字幕輔以說明。" at bounding box center [284, 158] width 79 height 5
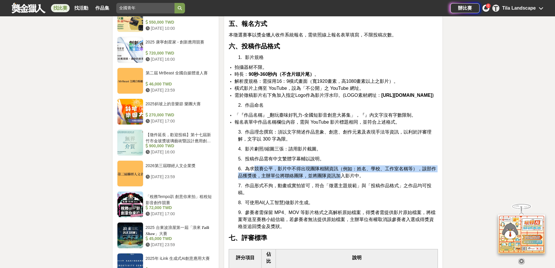
drag, startPoint x: 256, startPoint y: 187, endPoint x: 342, endPoint y: 195, distance: 86.3
click at [336, 178] on span "為求競賽公平，影片中不得出現團隊相關資訊（例如：姓名、學校、工作室名稱等），該部作品獲獎後，主辦單位將聯絡團隊，並將團隊資訊加入影片中。" at bounding box center [337, 172] width 198 height 12
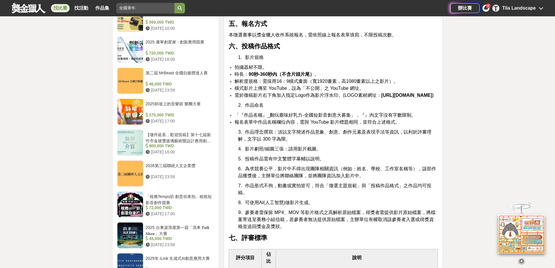
drag, startPoint x: 350, startPoint y: 195, endPoint x: 360, endPoint y: 196, distance: 10.3
click at [349, 178] on span "為求競賽公平，影片中不得出現團隊相關資訊（例如：姓名、學校、工作室名稱等），該部作品獲獎後，主辦單位將聯絡團隊，並將團隊資訊加入影片中。" at bounding box center [337, 172] width 198 height 12
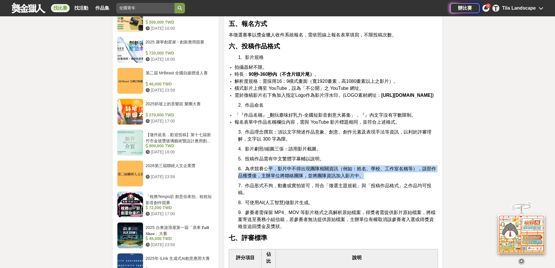
drag, startPoint x: 360, startPoint y: 196, endPoint x: 266, endPoint y: 190, distance: 95.1
click at [266, 179] on p "6. 為求競賽公平，影片中不得出現團隊相關資訊（例如：姓名、學校、工作室名稱等），該部作品獲獎後，主辦單位將聯絡團隊，並將團隊資訊加入影片中。" at bounding box center [338, 172] width 200 height 14
click at [266, 178] on span "為求競賽公平，影片中不得出現團隊相關資訊（例如：姓名、學校、工作室名稱等），該部作品獲獎後，主辦單位將聯絡團隊，並將團隊資訊加入影片中。" at bounding box center [337, 172] width 198 height 12
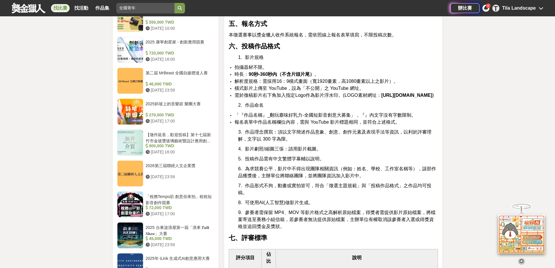
scroll to position [728, 0]
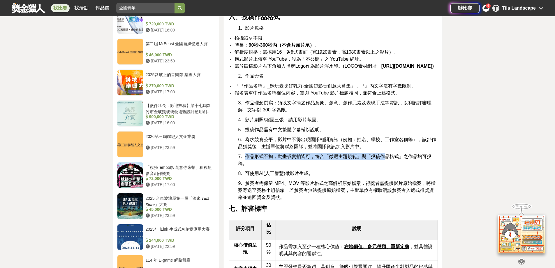
drag, startPoint x: 246, startPoint y: 178, endPoint x: 388, endPoint y: 174, distance: 142.5
click at [388, 166] on span "作品形式不拘，動畫或實拍皆可，符合「徵選主題規範」與「投稿作品格式」之作品均可投稿。" at bounding box center [334, 160] width 193 height 12
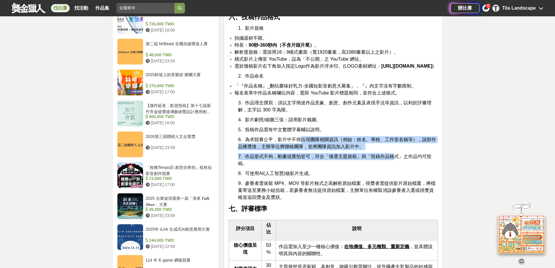
drag, startPoint x: 394, startPoint y: 170, endPoint x: 298, endPoint y: 162, distance: 96.1
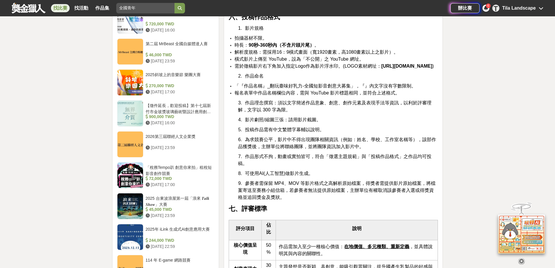
click at [297, 149] on span "為求競賽公平，影片中不得出現團隊相關資訊（例如：姓名、學校、工作室名稱等），該部作品獲獎後，主辦單位將聯絡團隊，並將團隊資訊加入影片中。" at bounding box center [337, 143] width 198 height 12
click at [268, 149] on span "為求競賽公平，影片中不得出現團隊相關資訊（例如：姓名、學校、工作室名稱等），該部作品獲獎後，主辦單位將聯絡團隊，並將團隊資訊加入影片中。" at bounding box center [337, 143] width 198 height 12
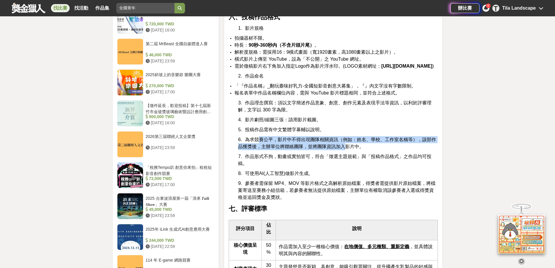
drag, startPoint x: 257, startPoint y: 160, endPoint x: 343, endPoint y: 167, distance: 86.2
click at [343, 149] on span "為求競賽公平，影片中不得出現團隊相關資訊（例如：姓名、學校、工作室名稱等），該部作品獲獎後，主辦單位將聯絡團隊，並將團隊資訊加入影片中。" at bounding box center [337, 143] width 198 height 12
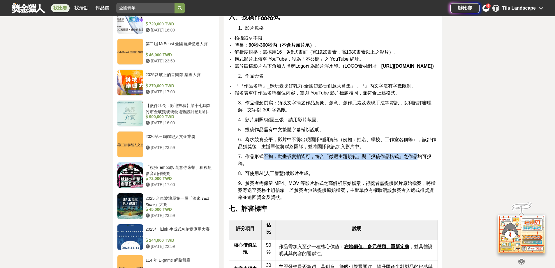
drag, startPoint x: 264, startPoint y: 176, endPoint x: 418, endPoint y: 174, distance: 154.6
click at [418, 166] on span "作品形式不拘，動畫或實拍皆可，符合「徵選主題規範」與「投稿作品格式」之作品均可投稿。" at bounding box center [334, 160] width 193 height 12
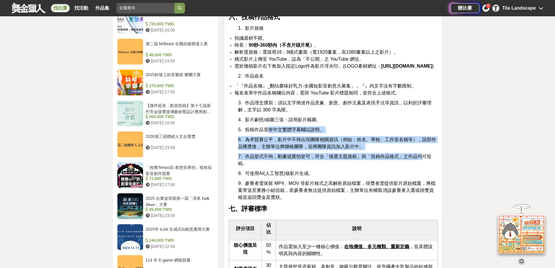
drag, startPoint x: 421, startPoint y: 175, endPoint x: 266, endPoint y: 150, distance: 156.6
click at [266, 132] on span "投稿作品需有中文繁體字幕輔以說明。" at bounding box center [284, 129] width 79 height 5
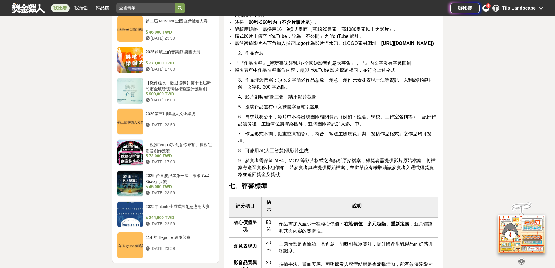
scroll to position [786, 0]
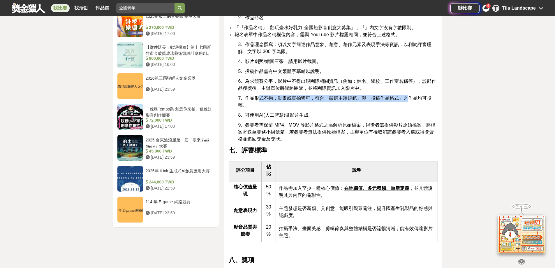
drag, startPoint x: 261, startPoint y: 114, endPoint x: 416, endPoint y: 115, distance: 155.2
click at [411, 107] on span "作品形式不拘，動畫或實拍皆可，符合「徵選主題規範」與「投稿作品格式」之作品均可投稿。" at bounding box center [334, 102] width 193 height 12
click at [419, 107] on span "作品形式不拘，動畫或實拍皆可，符合「徵選主題規範」與「投稿作品格式」之作品均可投稿。" at bounding box center [334, 102] width 193 height 12
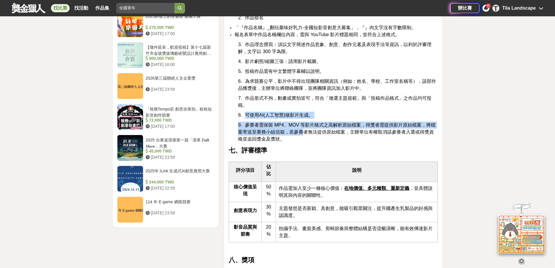
drag, startPoint x: 246, startPoint y: 135, endPoint x: 305, endPoint y: 152, distance: 61.2
click at [305, 152] on div "翻玩臺味好乳力-全國短影音創意大募集 一、活動緣起 國產生乳Ａ級奶比例達九成以上，優質的生乳透過酪農業者細心照顧乳牛產生，再透過加工業者的研發產製，過程中經過…" at bounding box center [333, 217] width 209 height 1605
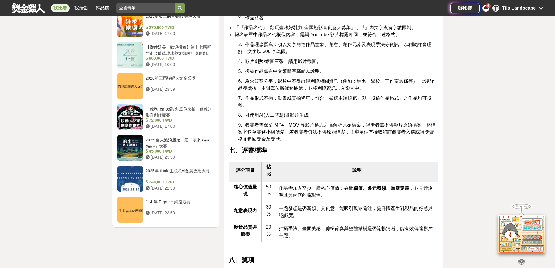
click at [311, 141] on span "參賽者需保留 MP4、MOV 等影片格式之高解析原始檔案，得獎者需提供影片原始檔案，將檔案寄送至賽務小組信箱，若參賽者無法提供原始檔案，主辦單位有權取消該參賽…" at bounding box center [336, 131] width 197 height 19
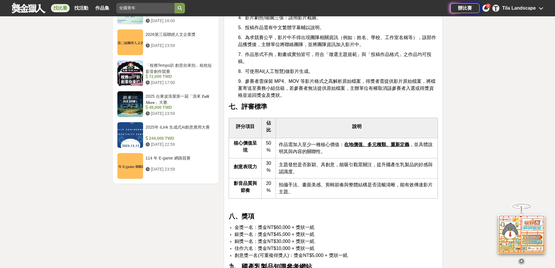
scroll to position [874, 0]
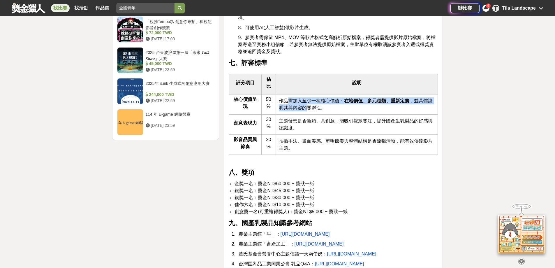
drag, startPoint x: 286, startPoint y: 121, endPoint x: 305, endPoint y: 129, distance: 20.5
click at [305, 110] on span "作品需加入至少一種核心價值： 在地價值、多元種類、重新定義 ，並具體說明其與內容的關聯性。" at bounding box center [356, 104] width 154 height 12
drag, startPoint x: 306, startPoint y: 129, endPoint x: 311, endPoint y: 137, distance: 9.2
click at [306, 110] on span "作品需加入至少一種核心價值： 在地價值、多元種類、重新定義 ，並具體說明其與內容的關聯性。" at bounding box center [356, 104] width 154 height 12
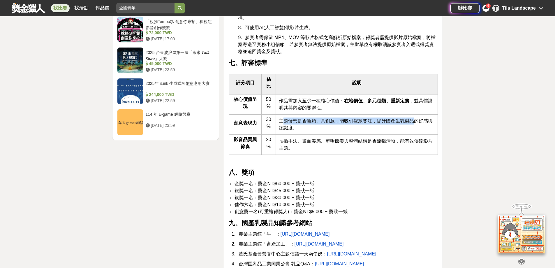
drag, startPoint x: 282, startPoint y: 138, endPoint x: 415, endPoint y: 144, distance: 132.3
click at [414, 130] on span "主題發想是否新穎、具創意，能吸引觀眾關注，提升國產生乳製品的好感與認識度。" at bounding box center [356, 124] width 154 height 12
drag, startPoint x: 415, startPoint y: 144, endPoint x: 395, endPoint y: 156, distance: 23.5
click at [414, 130] on span "主題發想是否新穎、具創意，能吸引觀眾關注，提升國產生乳製品的好感與認識度。" at bounding box center [356, 124] width 154 height 12
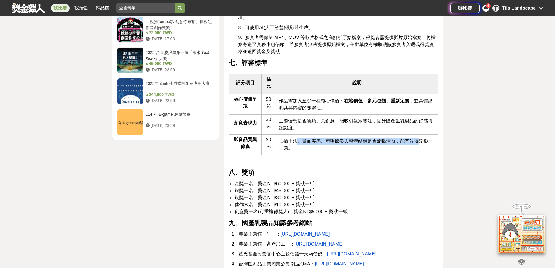
drag, startPoint x: 296, startPoint y: 162, endPoint x: 423, endPoint y: 158, distance: 127.0
click at [419, 150] on span "拍攝手法、畫面美感、剪輯節奏與整體結構是否流暢清晰，能有效傳達影片主題。" at bounding box center [356, 144] width 154 height 12
click at [423, 150] on span "拍攝手法、畫面美感、剪輯節奏與整體結構是否流暢清晰，能有效傳達影片主題。" at bounding box center [356, 144] width 154 height 12
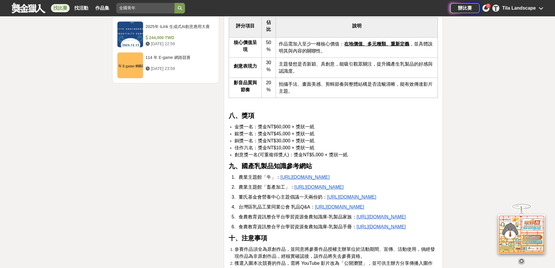
scroll to position [932, 0]
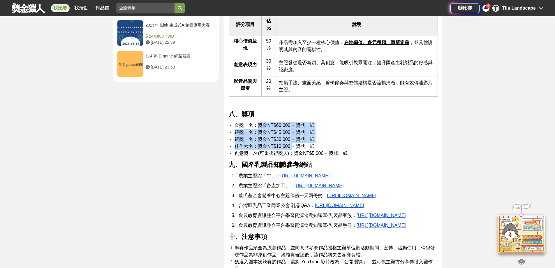
drag, startPoint x: 270, startPoint y: 148, endPoint x: 295, endPoint y: 166, distance: 30.7
click at [294, 157] on ul "金獎一名：獎金NT$60,000 + 獎狀一紙 銀獎一名：獎金NT$45,000 + 獎狀一紙 銅獎一名：獎金NT$30,000 + 獎狀一紙 佳作六名：獎金…" at bounding box center [333, 139] width 209 height 35
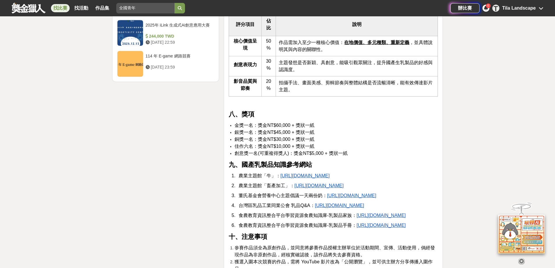
click at [315, 150] on li "佳作六名：獎金NT$10,000 + 獎狀一紙" at bounding box center [335, 146] width 203 height 7
click at [348, 136] on li "銀獎一名：獎金NT$45,000 + 獎狀一紙" at bounding box center [335, 132] width 203 height 7
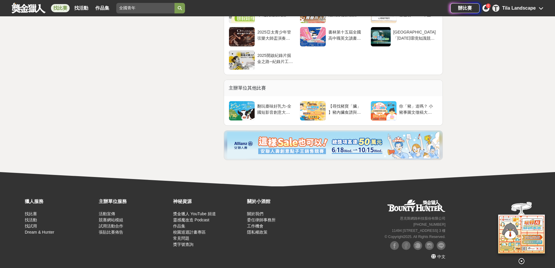
scroll to position [1864, 0]
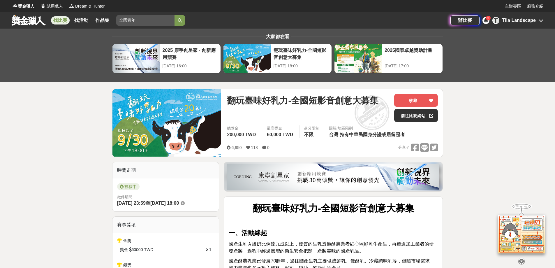
click at [356, 56] on div at bounding box center [357, 58] width 47 height 29
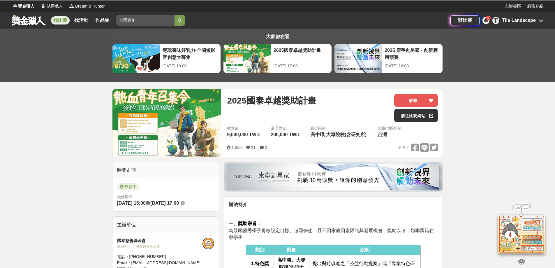
scroll to position [87, 0]
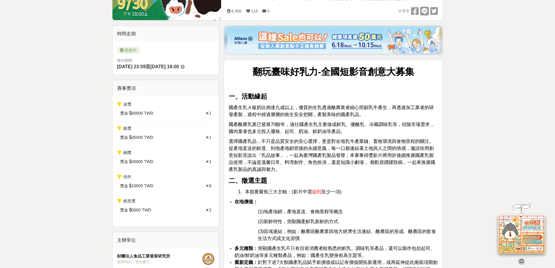
scroll to position [233, 0]
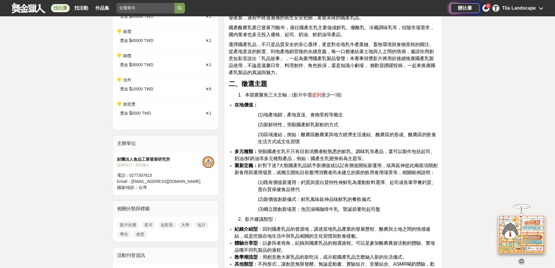
click at [374, 107] on li "在地價值：" at bounding box center [335, 104] width 203 height 7
click at [373, 108] on li "在地價值：" at bounding box center [335, 104] width 203 height 7
click at [328, 71] on p "選擇國產乳品，不只是品質安全的安心選擇，更是對在地乳牛產業鏈、畜牧環境與食物里程的關注。從產地直送的鮮度、到地產地銷背後的永續意義，每一口都連結著土地與人之間…" at bounding box center [333, 58] width 209 height 35
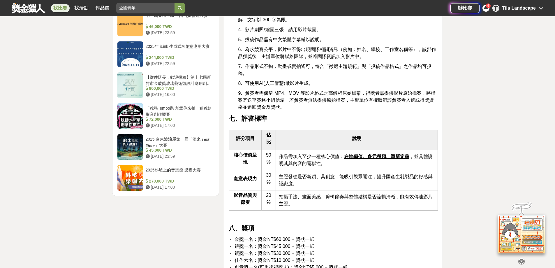
scroll to position [815, 0]
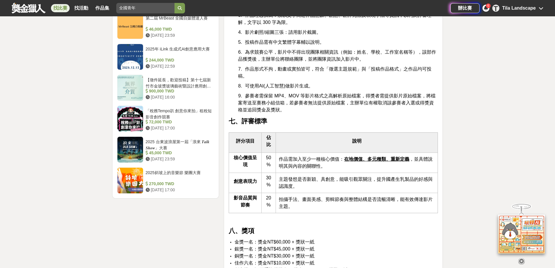
click at [315, 89] on p "8. 可使用AI(人工智慧)做影片生成。" at bounding box center [338, 85] width 200 height 7
drag, startPoint x: 289, startPoint y: 105, endPoint x: 319, endPoint y: 107, distance: 30.1
click at [319, 89] on p "8. 可使用AI(人工智慧)做影片生成。" at bounding box center [338, 85] width 200 height 7
click at [320, 111] on div "翻玩臺味好乳力-全國短影音創意大募集 一、活動緣起 國產生乳Ａ級奶比例達九成以上，優質的生乳透過酪農業者細心照顧乳牛產生，再透過加工業者的研發產製，過程中經過…" at bounding box center [333, 188] width 209 height 1605
drag, startPoint x: 312, startPoint y: 118, endPoint x: 300, endPoint y: 121, distance: 11.9
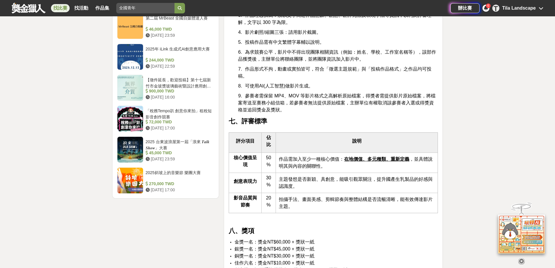
click at [311, 112] on span "參賽者需保留 MP4、MOV 等影片格式之高解析原始檔案，得獎者需提供影片原始檔案，將檔案寄送至賽務小組信箱，若參賽者無法提供原始檔案，主辦單位有權取消該參賽…" at bounding box center [336, 102] width 197 height 19
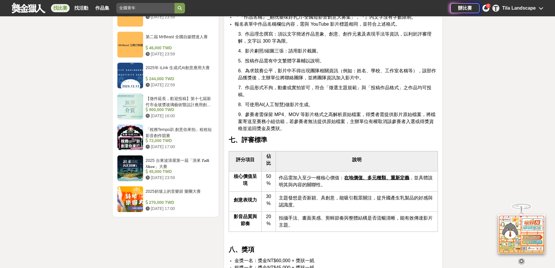
scroll to position [786, 0]
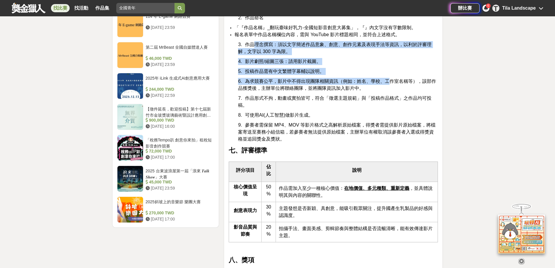
drag, startPoint x: 313, startPoint y: 62, endPoint x: 390, endPoint y: 98, distance: 84.8
click at [390, 98] on div "翻玩臺味好乳力-全國短影音創意大募集 一、活動緣起 國產生乳Ａ級奶比例達九成以上，優質的生乳透過酪農業者細心照顧乳牛產生，再透過加工業者的研發產製，過程中經過…" at bounding box center [333, 217] width 209 height 1605
click at [382, 91] on span "為求競賽公平，影片中不得出現團隊相關資訊（例如：姓名、學校、工作室名稱等），該部作品獲獎後，主辦單位將聯絡團隊，並將團隊資訊加入影片中。" at bounding box center [337, 85] width 198 height 12
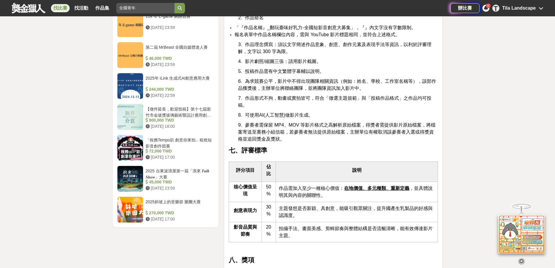
click at [324, 91] on span "為求競賽公平，影片中不得出現團隊相關資訊（例如：姓名、學校、工作室名稱等），該部作品獲獎後，主辦單位將聯絡團隊，並將團隊資訊加入影片中。" at bounding box center [337, 85] width 198 height 12
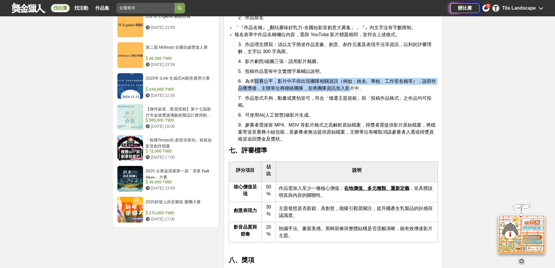
drag, startPoint x: 265, startPoint y: 99, endPoint x: 345, endPoint y: 106, distance: 80.7
click at [345, 91] on span "為求競賽公平，影片中不得出現團隊相關資訊（例如：姓名、學校、工作室名稱等），該部作品獲獎後，主辦單位將聯絡團隊，並將團隊資訊加入影片中。" at bounding box center [337, 85] width 198 height 12
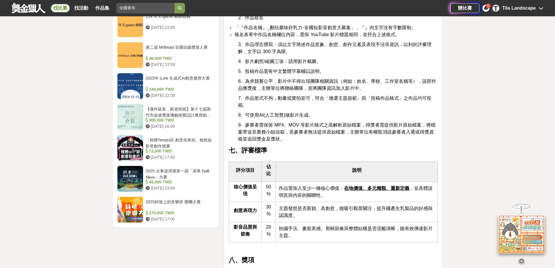
click at [348, 91] on span "為求競賽公平，影片中不得出現團隊相關資訊（例如：姓名、學校、工作室名稱等），該部作品獲獎後，主辦單位將聯絡團隊，並將團隊資訊加入影片中。" at bounding box center [337, 85] width 198 height 12
drag, startPoint x: 261, startPoint y: 119, endPoint x: 427, endPoint y: 117, distance: 166.3
click at [429, 107] on span "作品形式不拘，動畫或實拍皆可，符合「徵選主題規範」與「投稿作品格式」之作品均可投稿。" at bounding box center [334, 102] width 193 height 12
click at [252, 117] on span "可使用AI(人工智慧)做影片生成。" at bounding box center [279, 114] width 68 height 5
drag, startPoint x: 251, startPoint y: 119, endPoint x: 351, endPoint y: 117, distance: 99.9
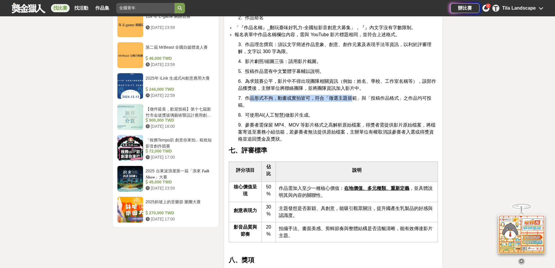
click at [351, 107] on span "作品形式不拘，動畫或實拍皆可，符合「徵選主題規範」與「投稿作品格式」之作品均可投稿。" at bounding box center [334, 102] width 193 height 12
click at [355, 107] on span "作品形式不拘，動畫或實拍皆可，符合「徵選主題規範」與「投稿作品格式」之作品均可投稿。" at bounding box center [334, 102] width 193 height 12
drag, startPoint x: 376, startPoint y: 118, endPoint x: 292, endPoint y: 119, distance: 83.9
click at [292, 107] on span "作品形式不拘，動畫或實拍皆可，符合「徵選主題規範」與「投稿作品格式」之作品均可投稿。" at bounding box center [334, 102] width 193 height 12
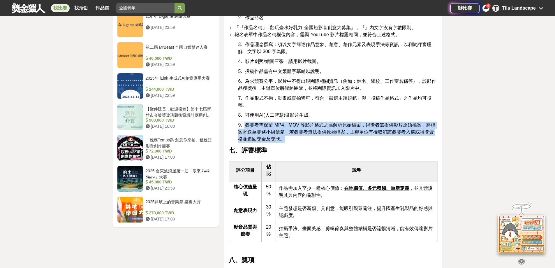
drag, startPoint x: 244, startPoint y: 145, endPoint x: 312, endPoint y: 156, distance: 69.3
click at [312, 142] on p "9. 參賽者需保留 MP4、MOV 等影片格式之高解析原始檔案，得獎者需提供影片原始檔案，將檔案寄送至賽務小組信箱，若參賽者無法提供原始檔案，主辦單位有權取消…" at bounding box center [338, 131] width 200 height 21
click at [313, 142] on p "9. 參賽者需保留 MP4、MOV 等影片格式之高解析原始檔案，得獎者需提供影片原始檔案，將檔案寄送至賽務小組信箱，若參賽者無法提供原始檔案，主辦單位有權取消…" at bounding box center [338, 131] width 200 height 21
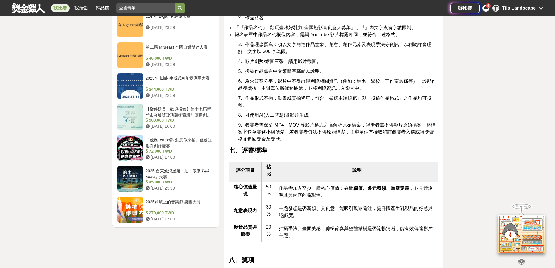
click at [317, 141] on span "參賽者需保留 MP4、MOV 等影片格式之高解析原始檔案，得獎者需提供影片原始檔案，將檔案寄送至賽務小組信箱，若參賽者無法提供原始檔案，主辦單位有權取消該參賽…" at bounding box center [336, 131] width 197 height 19
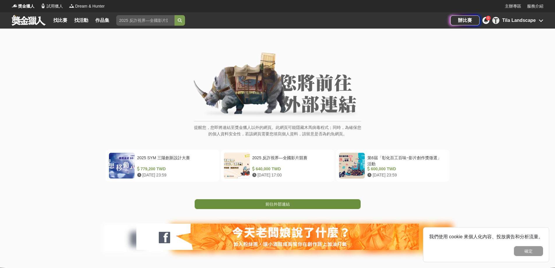
click at [285, 201] on span "前往外部連結" at bounding box center [277, 203] width 24 height 5
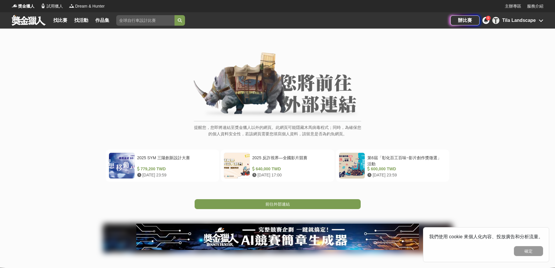
click at [282, 204] on span "前往外部連結" at bounding box center [277, 203] width 24 height 5
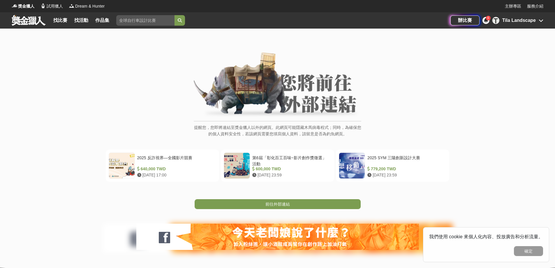
click at [278, 205] on span "前往外部連結" at bounding box center [277, 203] width 24 height 5
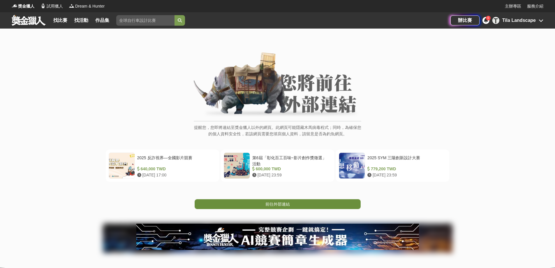
click at [268, 205] on span "前往外部連結" at bounding box center [277, 203] width 24 height 5
